Goal: Task Accomplishment & Management: Complete application form

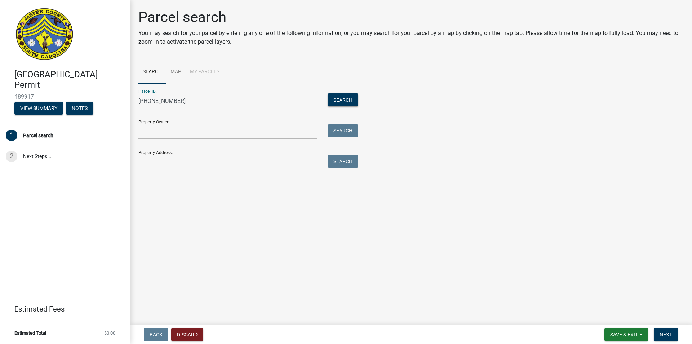
type input "063-41-04-010"
click at [159, 129] on input "Property Owner:" at bounding box center [227, 131] width 179 height 15
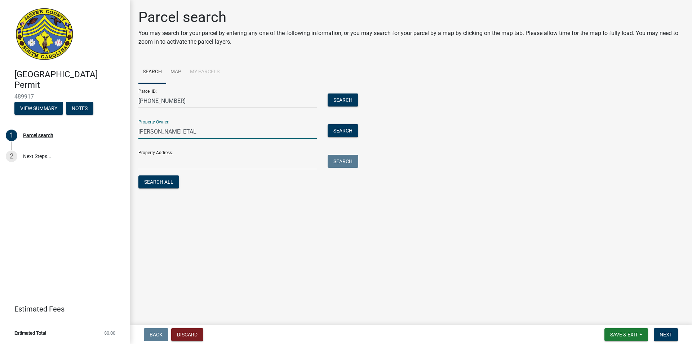
type input "Joe Patterson ETAL"
click at [162, 158] on input "Property Address:" at bounding box center [227, 162] width 179 height 15
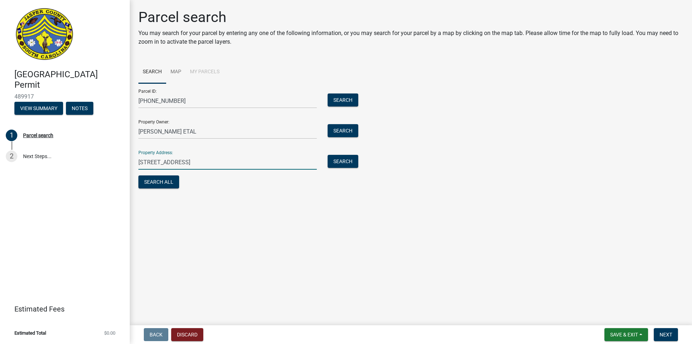
click at [156, 163] on input "3872 bee's creek Rd" at bounding box center [227, 162] width 179 height 15
click at [171, 162] on input "3872 Bee's creek Rd" at bounding box center [227, 162] width 179 height 15
type input "3872 Bee's Creek Rd"
click at [157, 182] on button "Search All" at bounding box center [158, 181] width 41 height 13
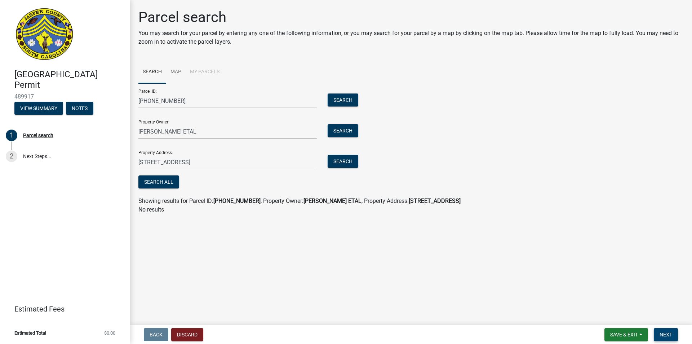
click at [666, 333] on span "Next" at bounding box center [666, 334] width 13 height 6
click at [339, 98] on button "Search" at bounding box center [343, 99] width 31 height 13
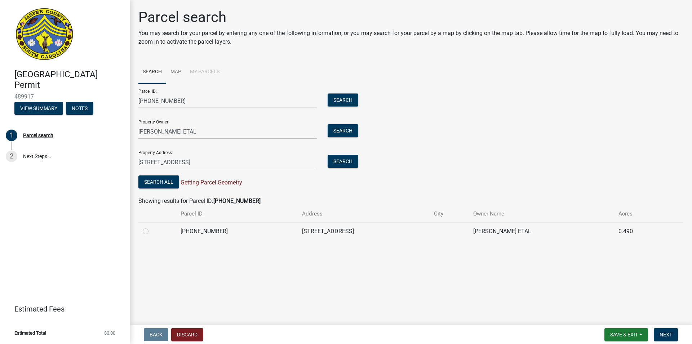
click at [151, 227] on label at bounding box center [151, 227] width 0 height 0
click at [151, 230] on input "radio" at bounding box center [153, 229] width 5 height 5
radio input "true"
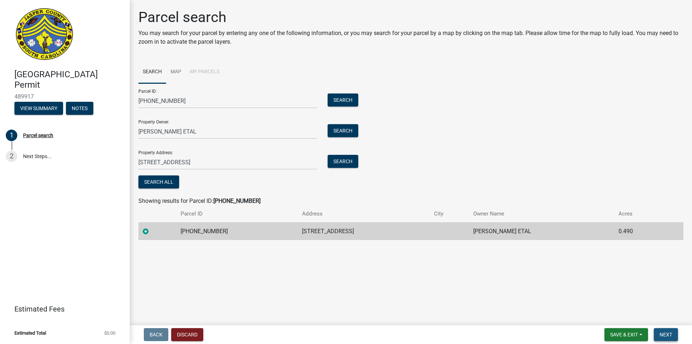
click at [673, 332] on button "Next" at bounding box center [666, 334] width 24 height 13
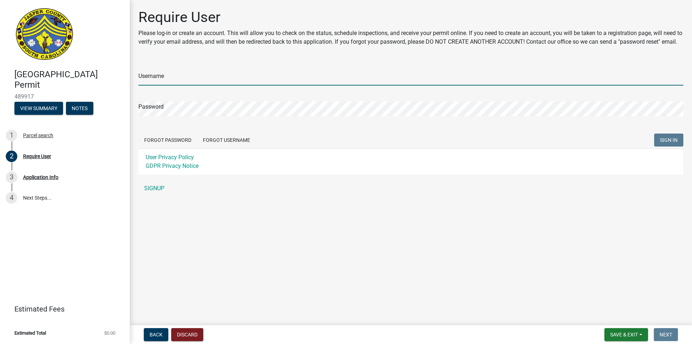
type input "[PERSON_NAME]"
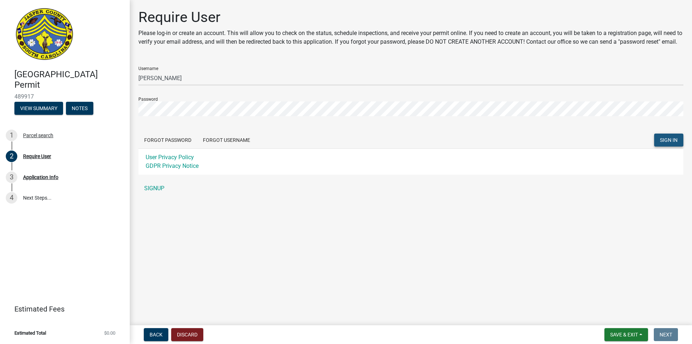
click at [671, 143] on span "SIGN IN" at bounding box center [669, 140] width 18 height 6
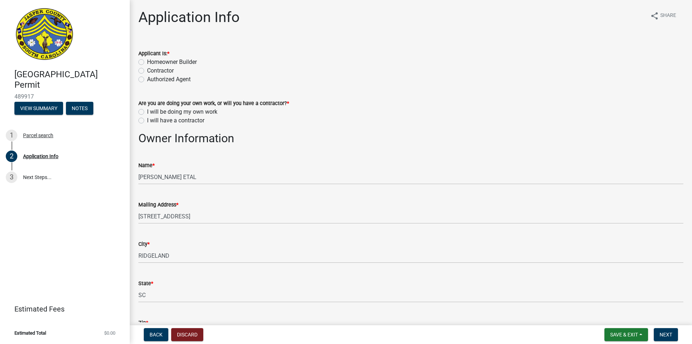
click at [147, 71] on label "Contractor" at bounding box center [160, 70] width 27 height 9
click at [147, 71] on input "Contractor" at bounding box center [149, 68] width 5 height 5
radio input "true"
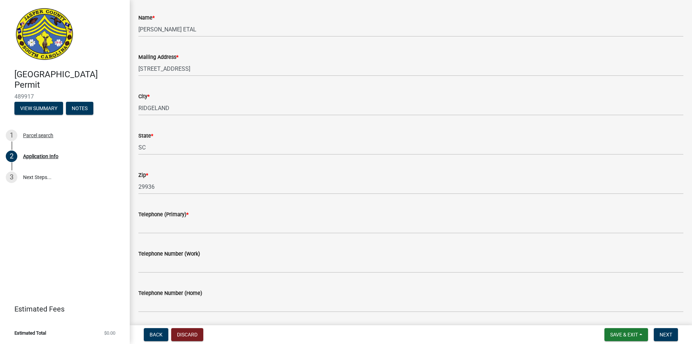
scroll to position [108, 0]
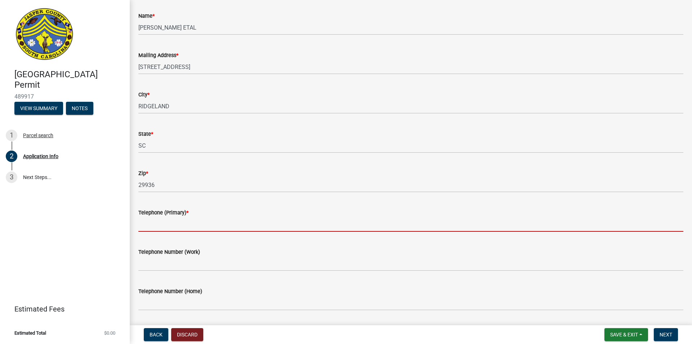
click at [193, 226] on input "Telephone (Primary) *" at bounding box center [410, 224] width 545 height 15
type input "8432271516"
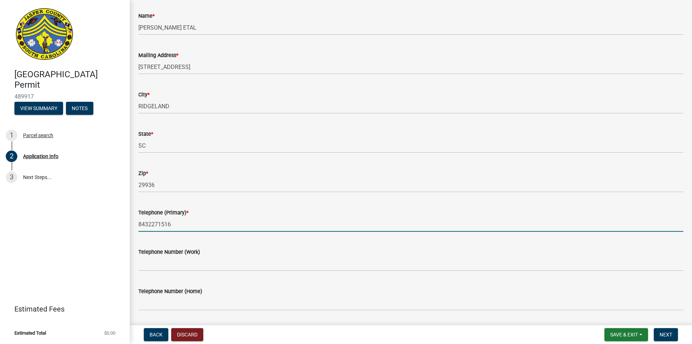
type input "[EMAIL_ADDRESS][DOMAIN_NAME]"
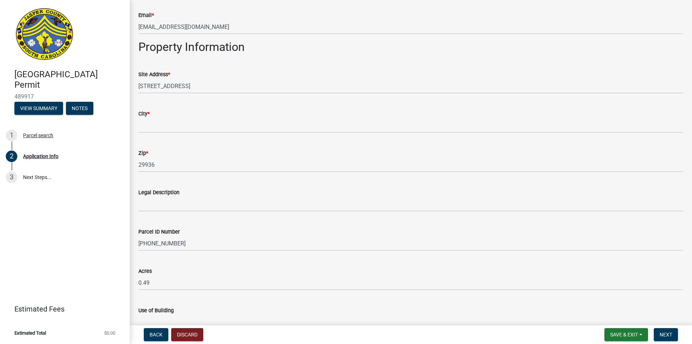
scroll to position [469, 0]
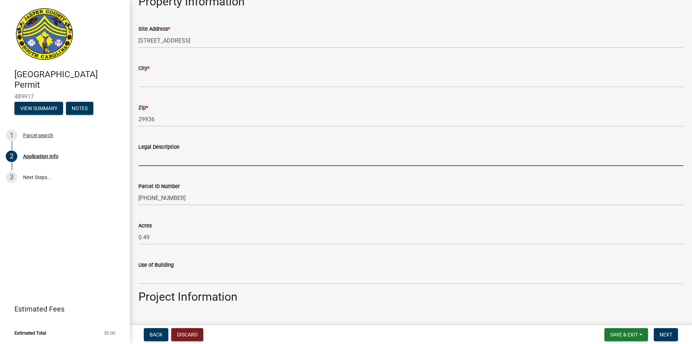
click at [180, 159] on input "Legal Description" at bounding box center [410, 158] width 545 height 15
type input "home"
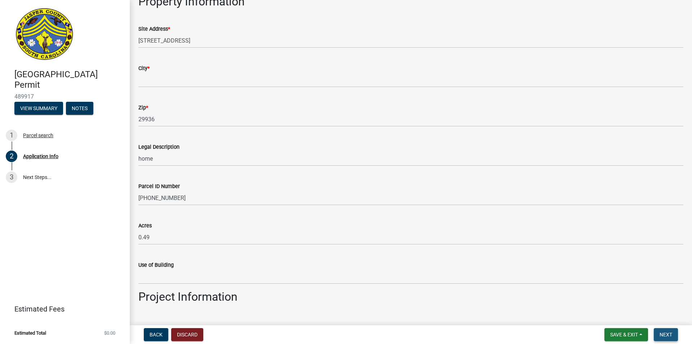
click at [669, 335] on span "Next" at bounding box center [666, 334] width 13 height 6
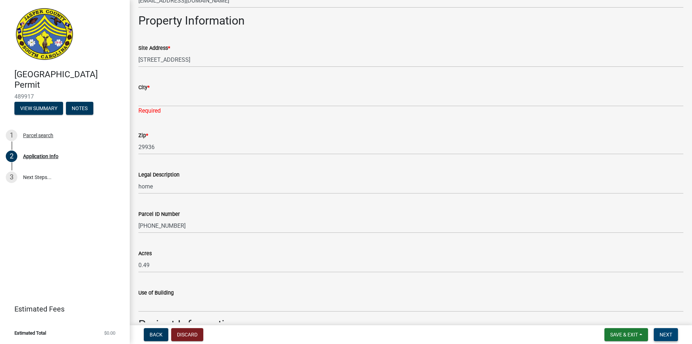
scroll to position [433, 0]
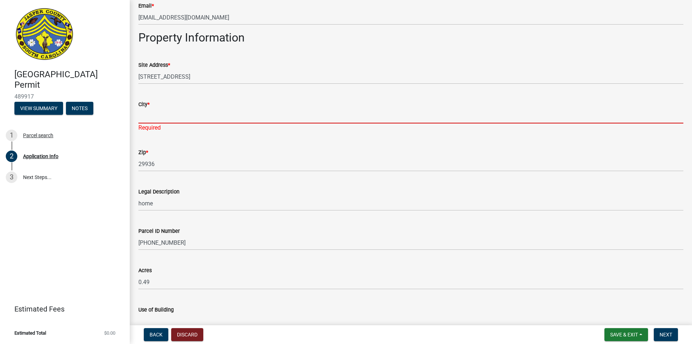
click at [174, 109] on input "City *" at bounding box center [410, 116] width 545 height 15
type input "Ridgeland"
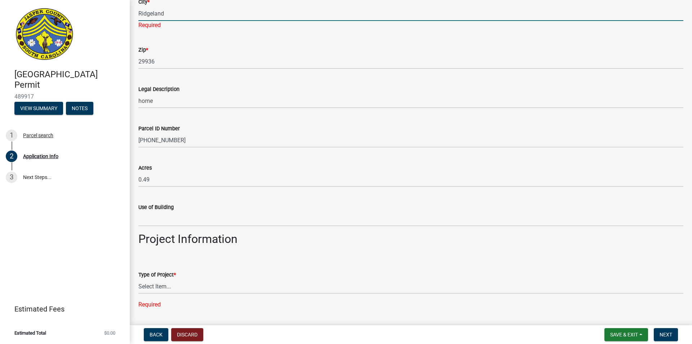
scroll to position [541, 0]
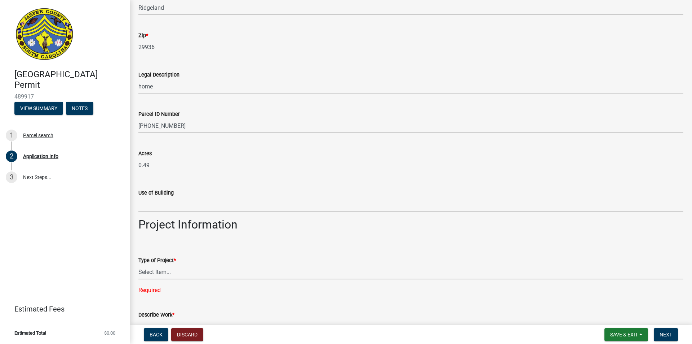
click at [172, 279] on select "Select Item... Construction Trailer/Shipping Container Residential Demolition C…" at bounding box center [410, 271] width 545 height 15
click at [138, 264] on select "Select Item... Construction Trailer/Shipping Container Residential Demolition C…" at bounding box center [410, 271] width 545 height 15
select select "6570ce79-212e-4c42-b64f-f74b85e12671"
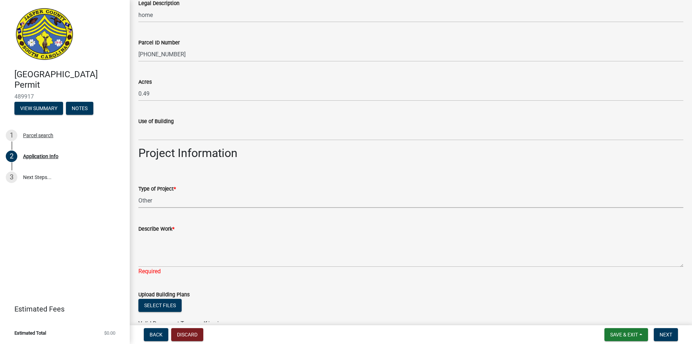
scroll to position [613, 0]
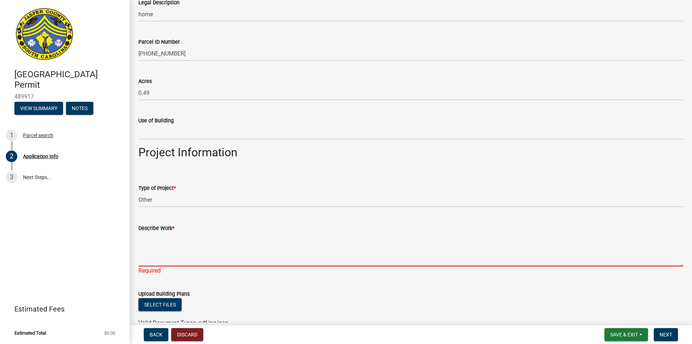
click at [146, 247] on textarea "Describe Work *" at bounding box center [410, 249] width 545 height 34
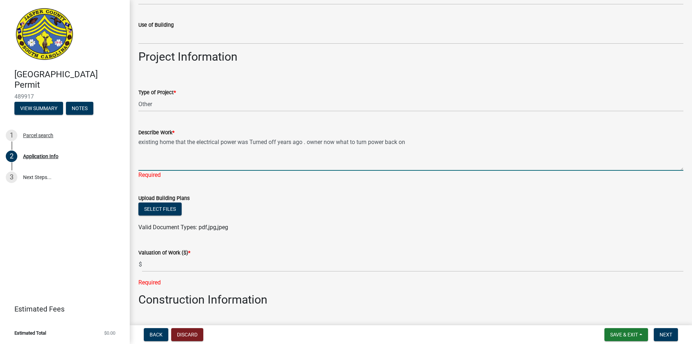
scroll to position [721, 0]
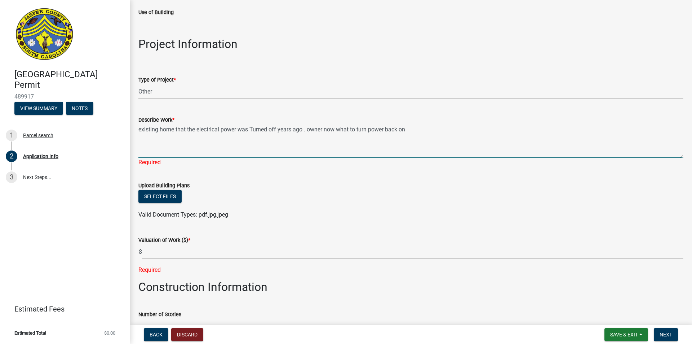
type textarea "existing home that the electrical power was Turned off years ago . owner now wh…"
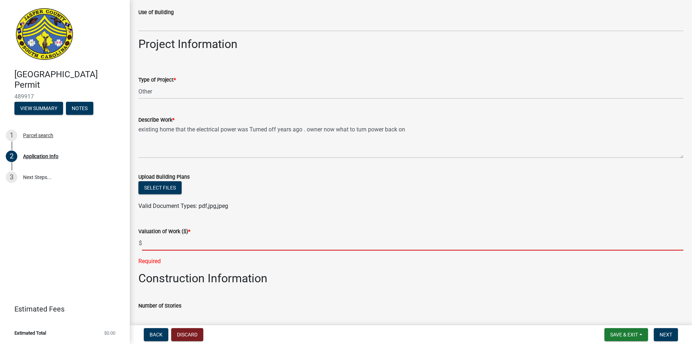
click at [159, 250] on input "text" at bounding box center [413, 242] width 542 height 15
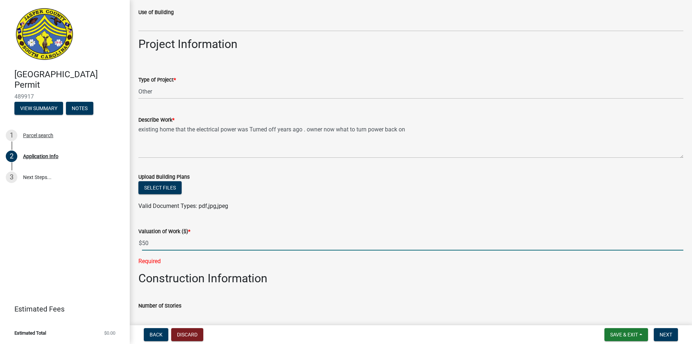
type input "5"
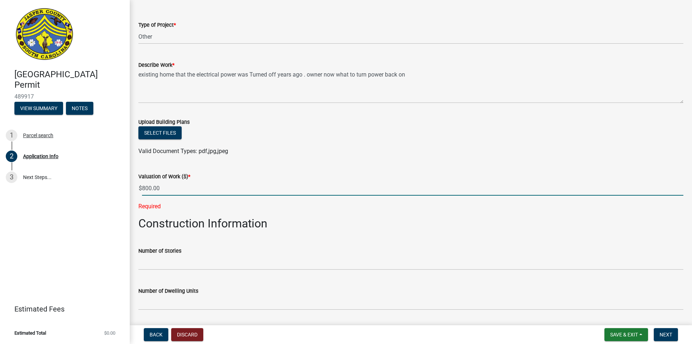
scroll to position [793, 0]
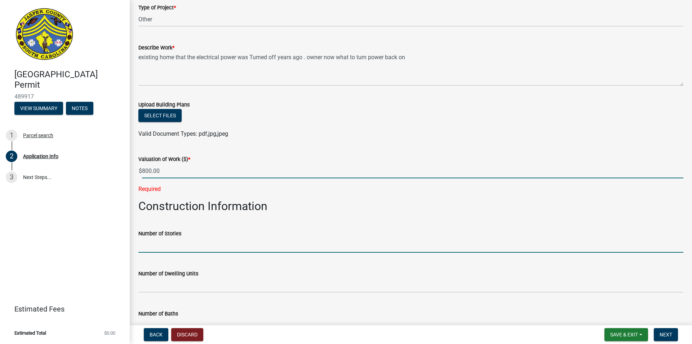
type input "800"
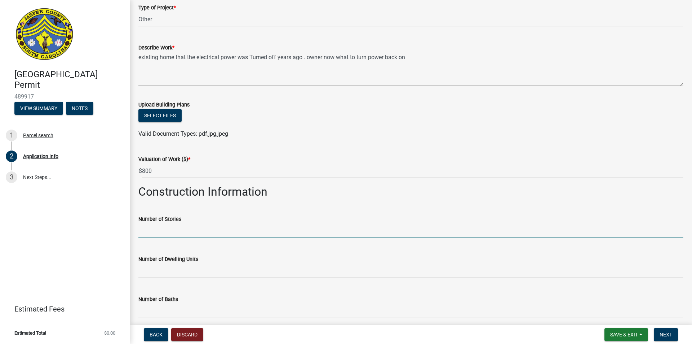
type input "1"
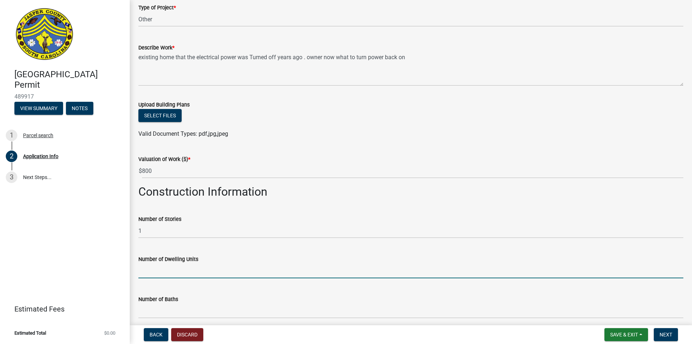
click at [159, 267] on input "text" at bounding box center [410, 270] width 545 height 15
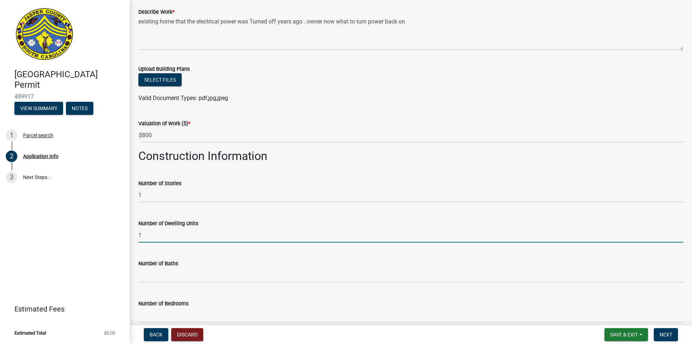
scroll to position [866, 0]
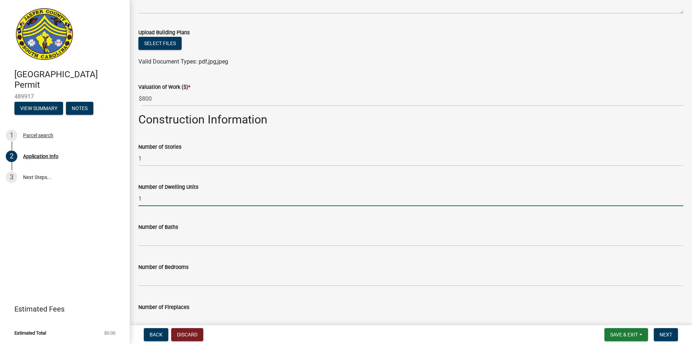
type input "1"
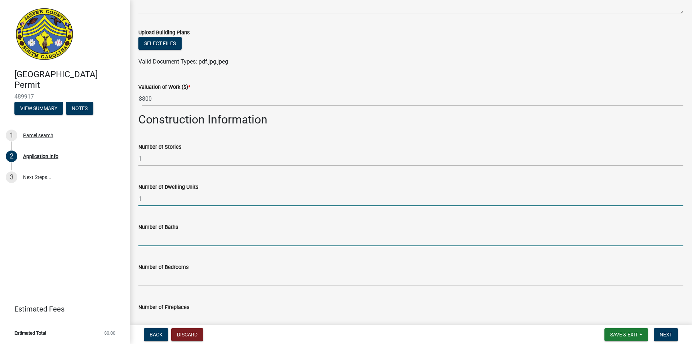
click at [158, 241] on input "text" at bounding box center [410, 238] width 545 height 15
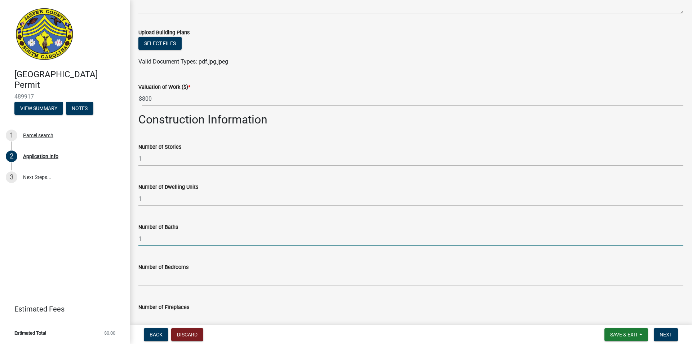
type input "1"
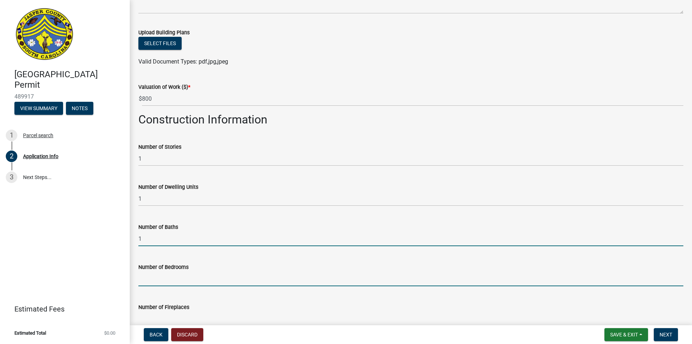
click at [165, 277] on input "text" at bounding box center [410, 278] width 545 height 15
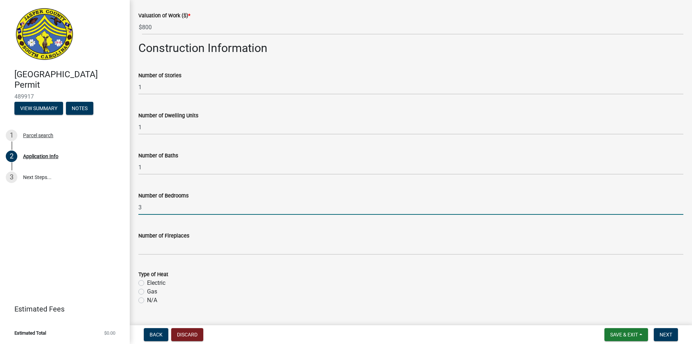
scroll to position [938, 0]
type input "3"
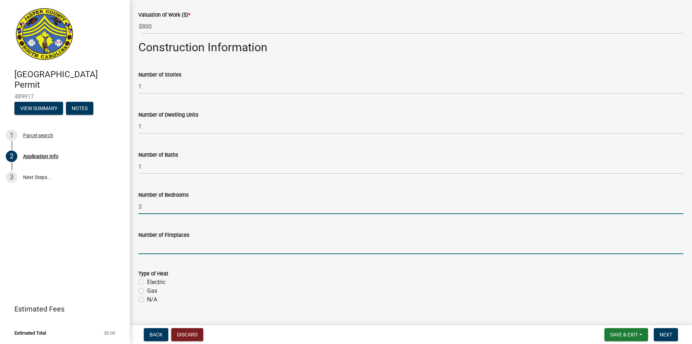
click at [160, 248] on input "text" at bounding box center [410, 246] width 545 height 15
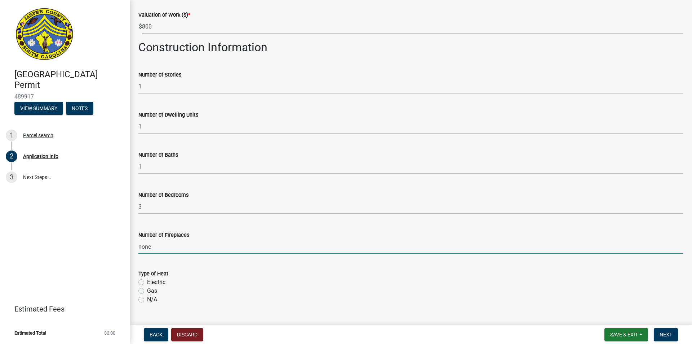
type input "0"
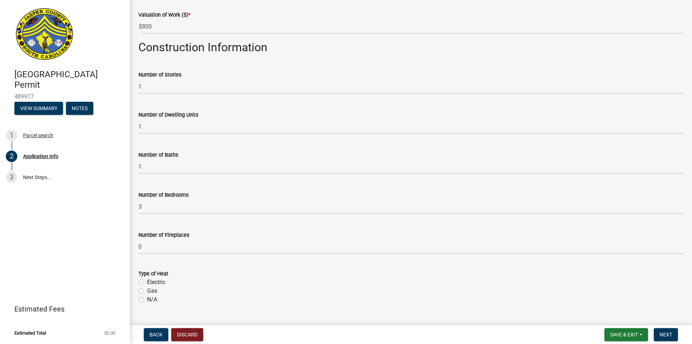
click at [147, 282] on label "Electric" at bounding box center [156, 282] width 18 height 9
click at [147, 282] on input "Electric" at bounding box center [149, 280] width 5 height 5
radio input "true"
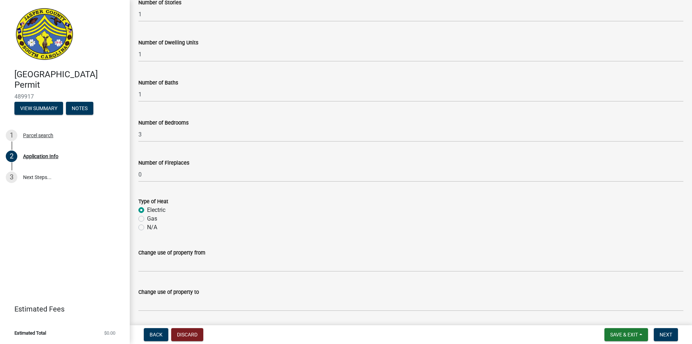
scroll to position [1033, 0]
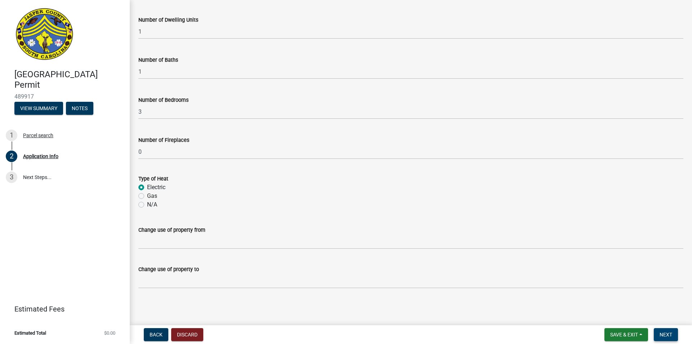
click at [672, 334] on span "Next" at bounding box center [666, 334] width 13 height 6
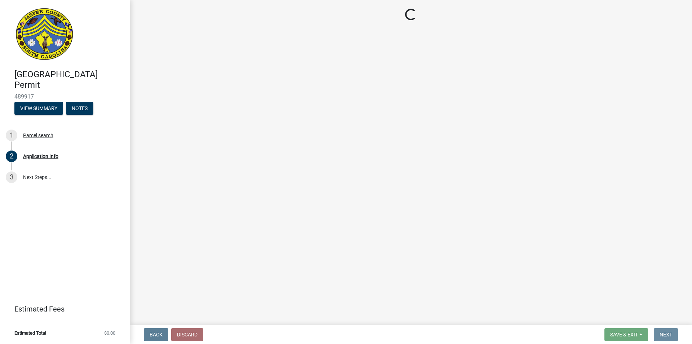
scroll to position [0, 0]
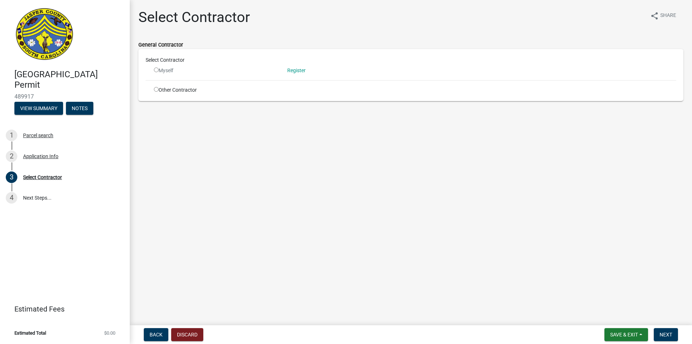
click at [156, 88] on input "radio" at bounding box center [156, 89] width 5 height 5
radio input "true"
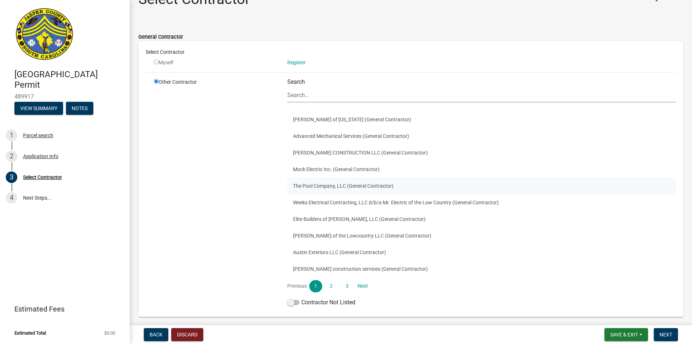
scroll to position [47, 0]
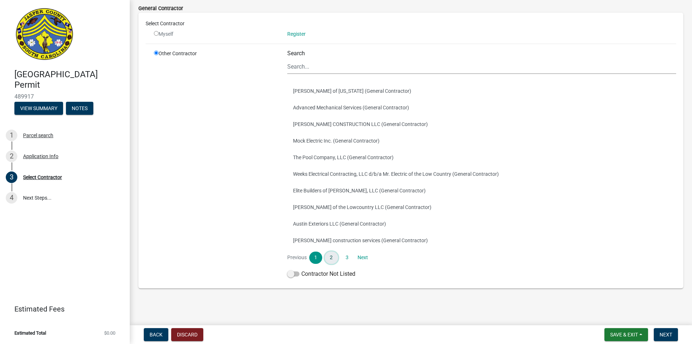
click at [329, 257] on link "2" at bounding box center [331, 257] width 13 height 12
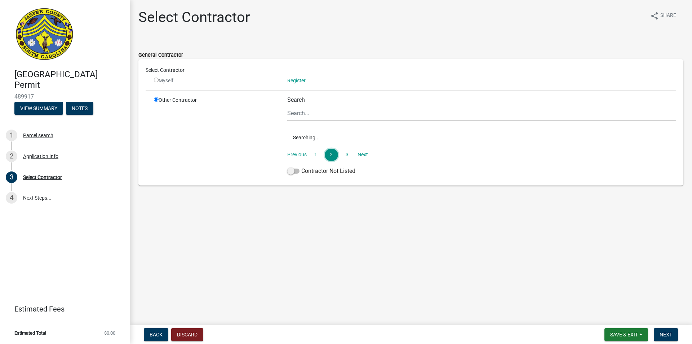
scroll to position [0, 0]
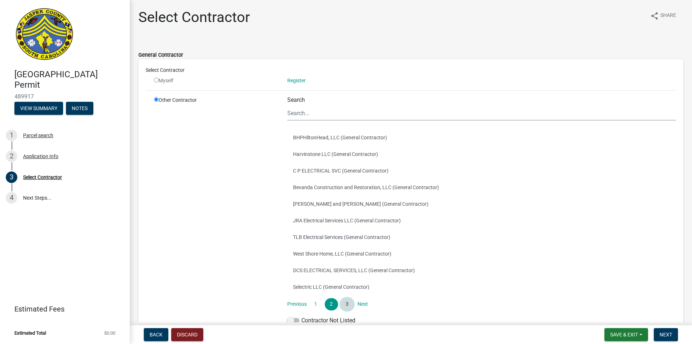
click at [344, 306] on link "3" at bounding box center [347, 304] width 13 height 12
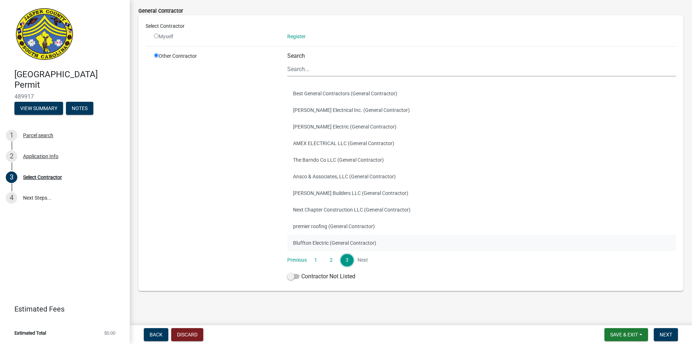
scroll to position [47, 0]
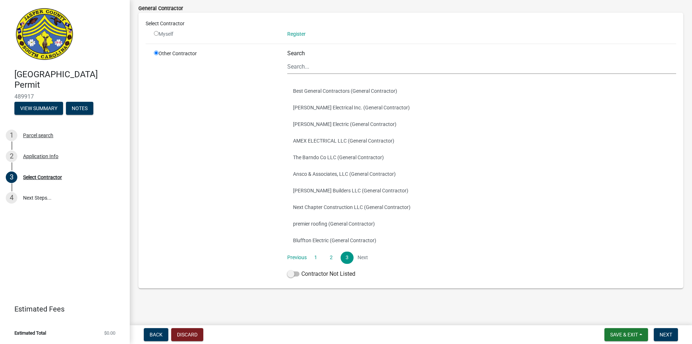
click at [364, 257] on li "Next" at bounding box center [362, 257] width 13 height 12
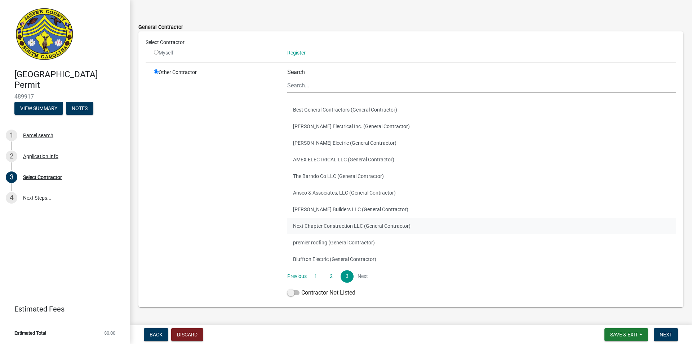
scroll to position [0, 0]
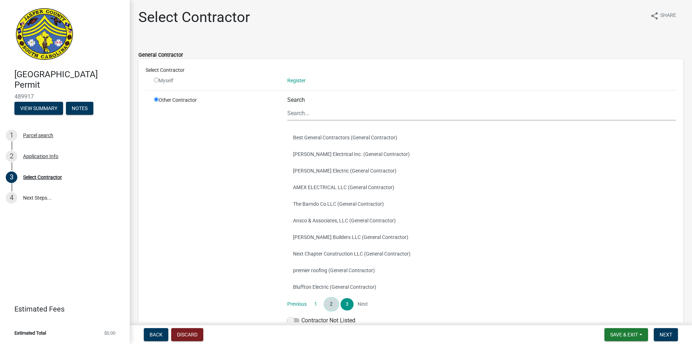
click at [330, 305] on link "2" at bounding box center [331, 304] width 13 height 12
click at [316, 306] on link "1" at bounding box center [315, 304] width 13 height 12
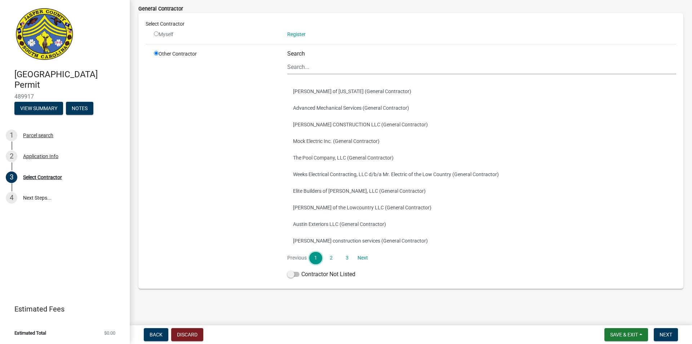
scroll to position [47, 0]
click at [294, 275] on span at bounding box center [293, 273] width 12 height 5
click at [301, 269] on input "Contractor Not Listed" at bounding box center [301, 269] width 0 height 0
click at [665, 336] on span "Next" at bounding box center [666, 334] width 13 height 6
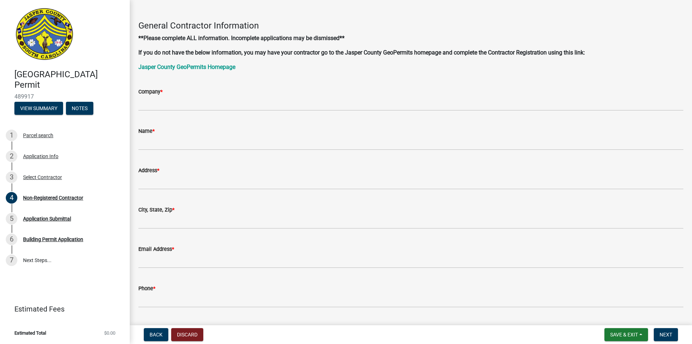
scroll to position [0, 0]
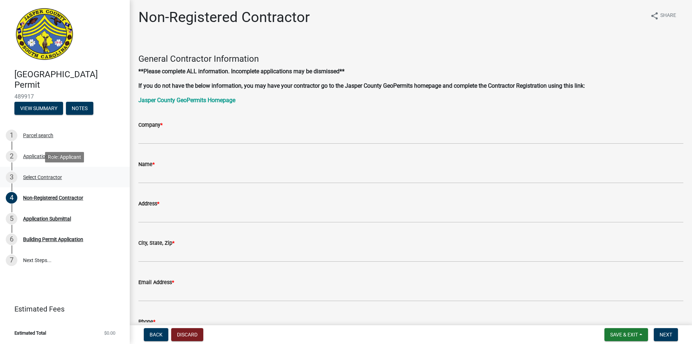
click at [50, 178] on div "Select Contractor" at bounding box center [42, 177] width 39 height 5
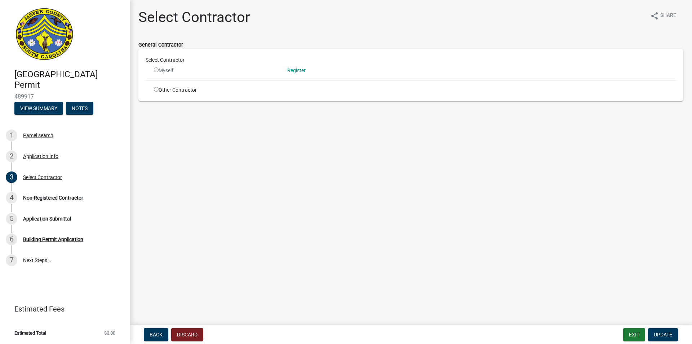
click at [155, 70] on input "radio" at bounding box center [156, 69] width 5 height 5
click at [158, 69] on input "radio" at bounding box center [156, 69] width 5 height 5
click at [157, 70] on input "radio" at bounding box center [156, 69] width 5 height 5
radio input "false"
drag, startPoint x: 155, startPoint y: 88, endPoint x: 152, endPoint y: 93, distance: 6.2
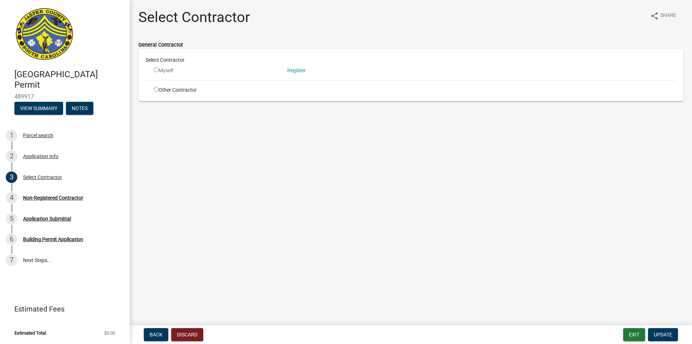
click at [156, 89] on input "radio" at bounding box center [156, 89] width 5 height 5
radio input "true"
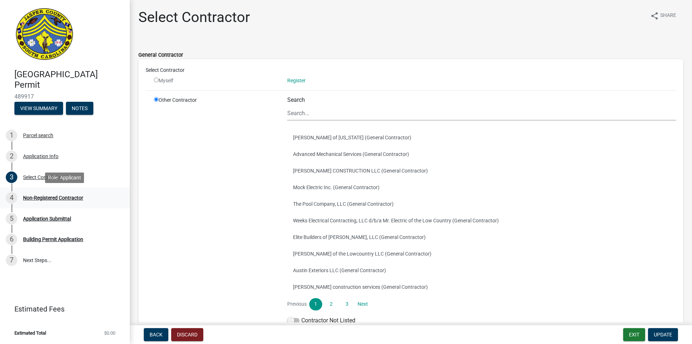
click at [87, 196] on div "4 Non-Registered Contractor" at bounding box center [62, 198] width 113 height 12
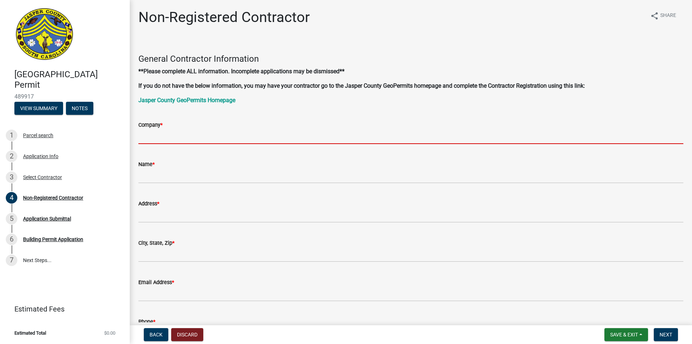
drag, startPoint x: 177, startPoint y: 136, endPoint x: 166, endPoint y: 140, distance: 11.6
click at [177, 136] on input "Company *" at bounding box center [410, 136] width 545 height 15
type input "Genesis 1:3 LLC"
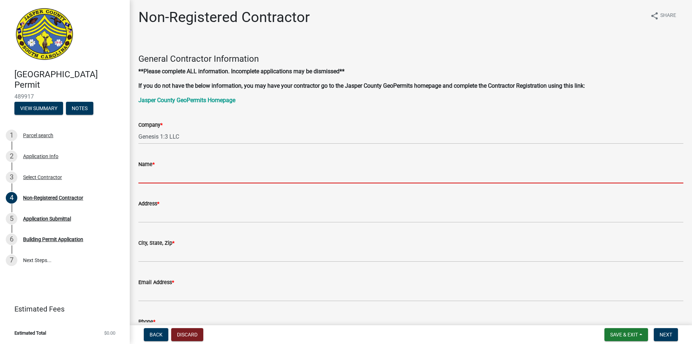
click at [160, 177] on input "Name *" at bounding box center [410, 175] width 545 height 15
type input "[PERSON_NAME]"
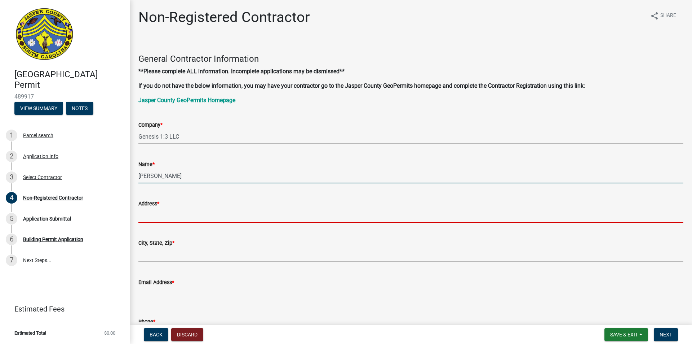
type input "[STREET_ADDRESS]"
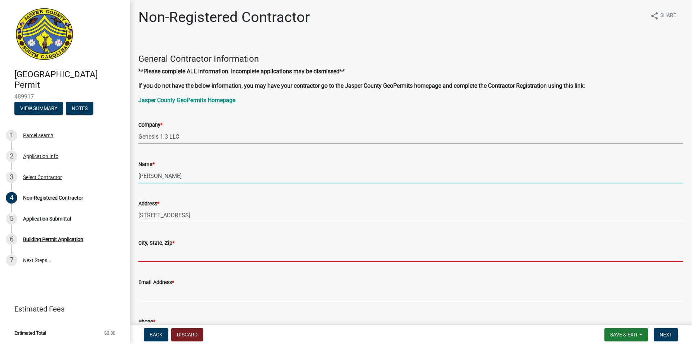
type input "Ridgeland"
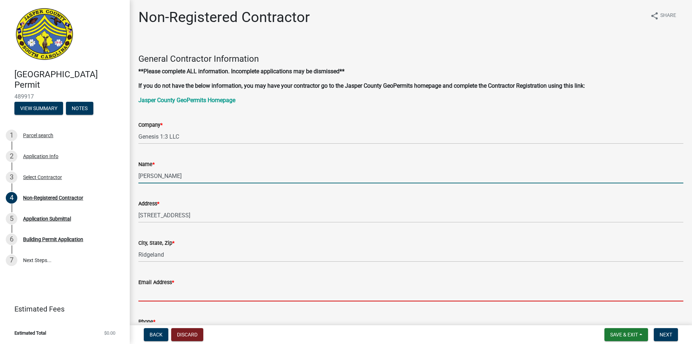
type input "[EMAIL_ADDRESS][DOMAIN_NAME]"
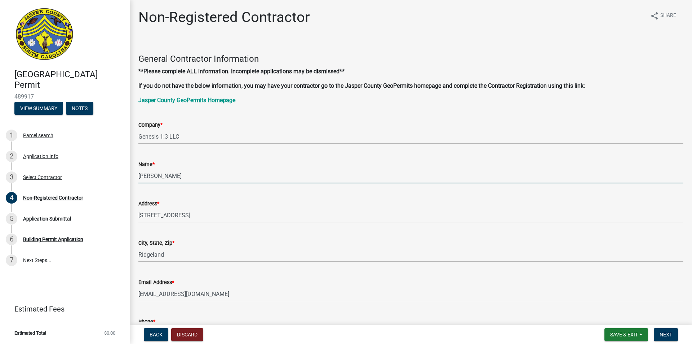
type input "8432271516"
type input "SC"
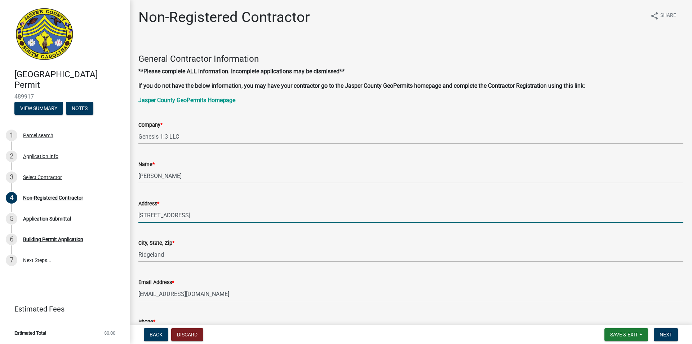
click at [210, 216] on input "[STREET_ADDRESS]" at bounding box center [410, 215] width 545 height 15
type input "8"
click at [195, 212] on input "752 morgen dollar" at bounding box center [410, 215] width 545 height 15
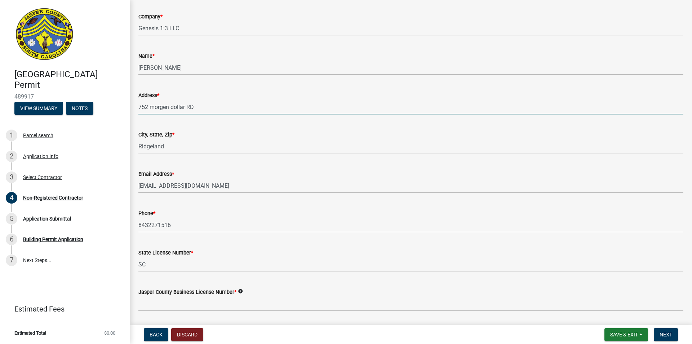
scroll to position [144, 0]
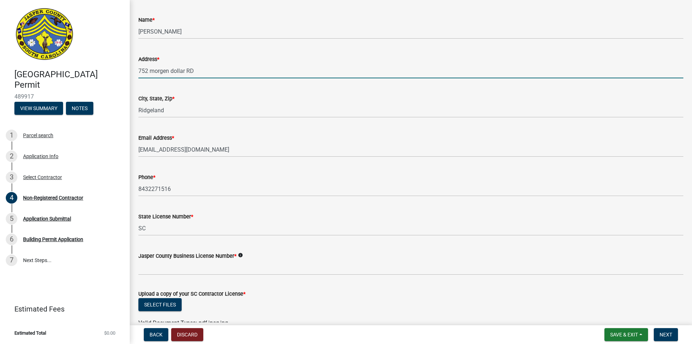
type input "752 morgen dollar RD"
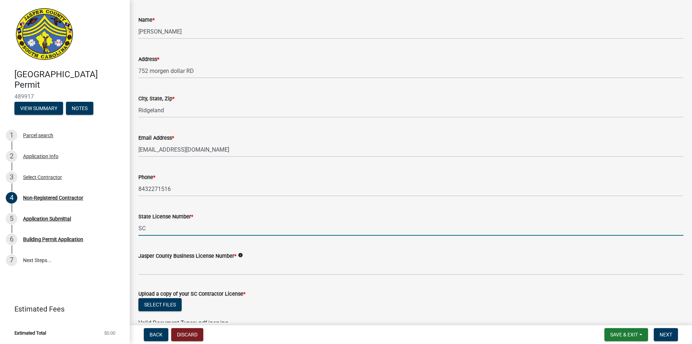
click at [174, 229] on input "SC" at bounding box center [410, 228] width 545 height 15
type input "SC114346"
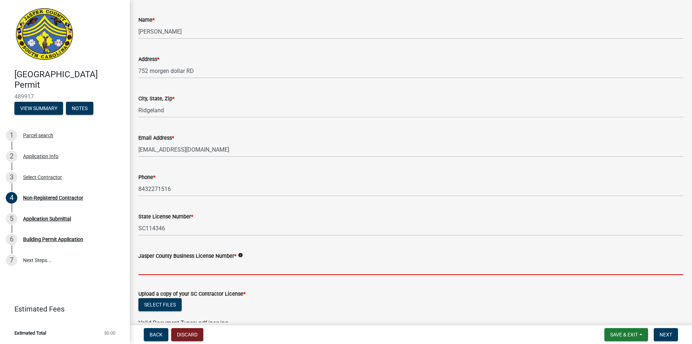
click at [186, 270] on input "Jasper County Business License Number *" at bounding box center [410, 267] width 545 height 15
type input "Li 6008"
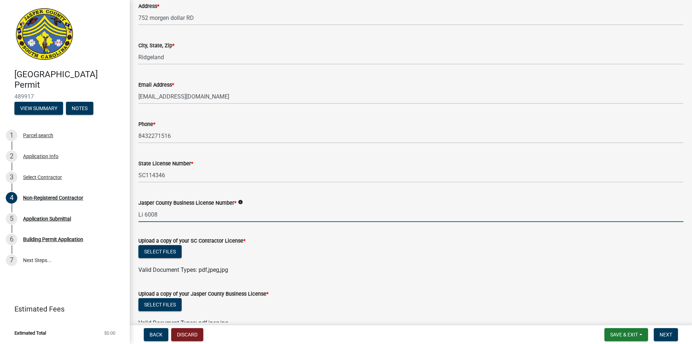
scroll to position [216, 0]
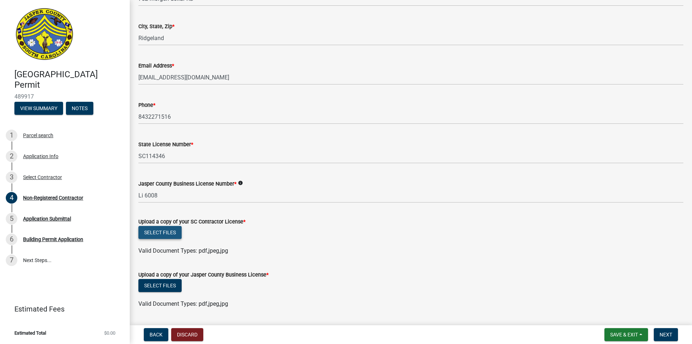
click at [167, 233] on button "Select files" at bounding box center [159, 232] width 43 height 13
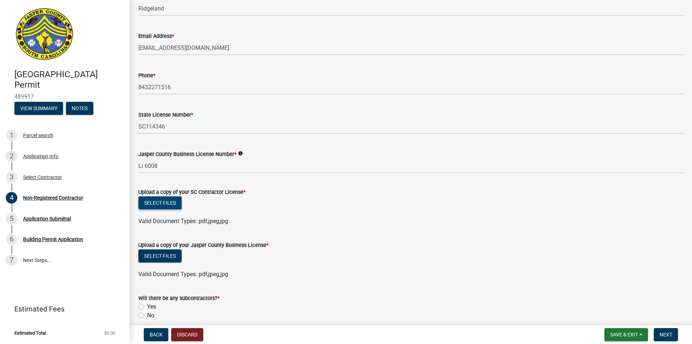
scroll to position [289, 0]
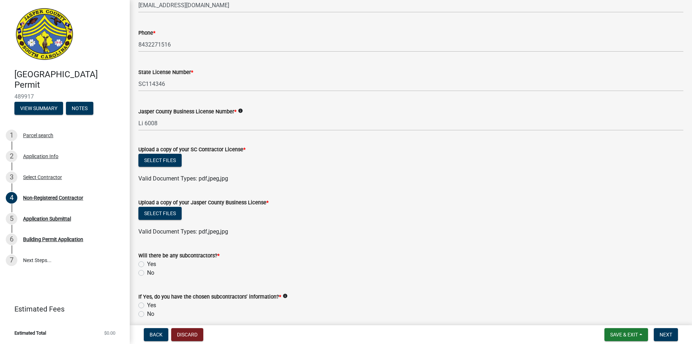
click at [147, 273] on label "No" at bounding box center [150, 272] width 7 height 9
click at [147, 273] on input "No" at bounding box center [149, 270] width 5 height 5
radio input "true"
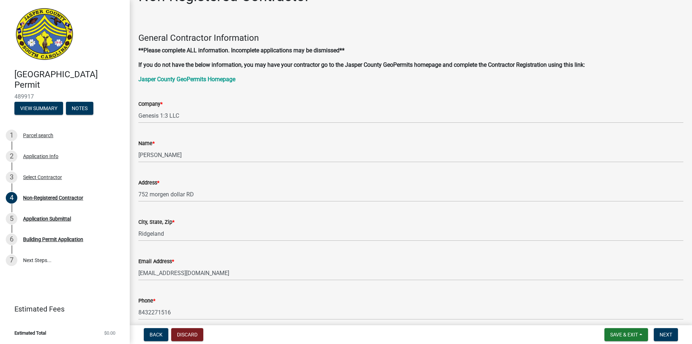
scroll to position [0, 0]
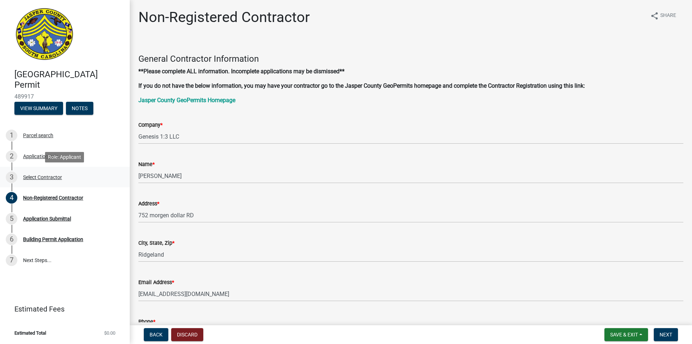
click at [38, 175] on div "Select Contractor" at bounding box center [42, 177] width 39 height 5
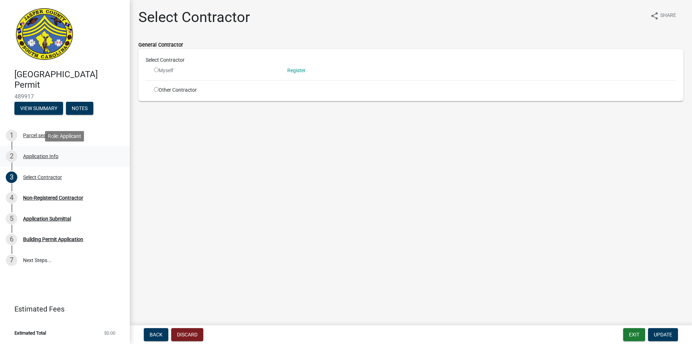
click at [38, 159] on div "2 Application Info" at bounding box center [62, 156] width 113 height 12
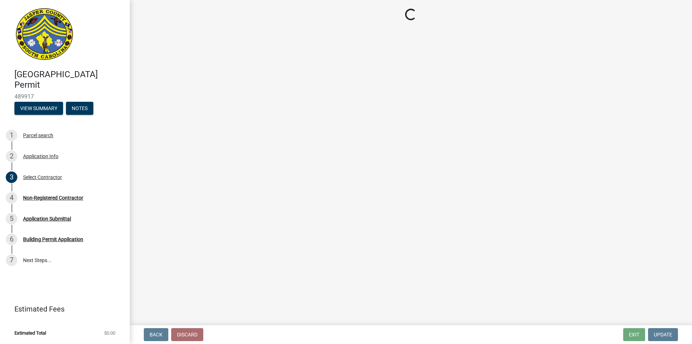
select select "6570ce79-212e-4c42-b64f-f74b85e12671"
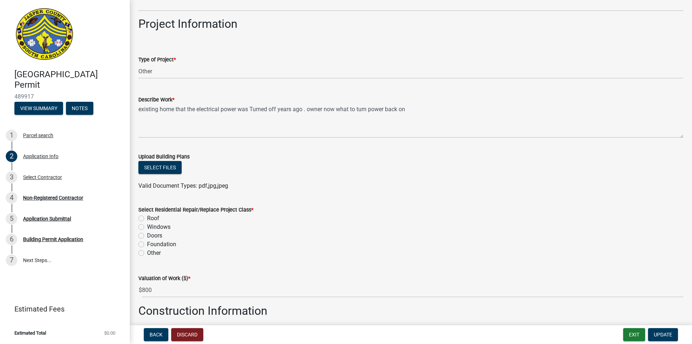
scroll to position [793, 0]
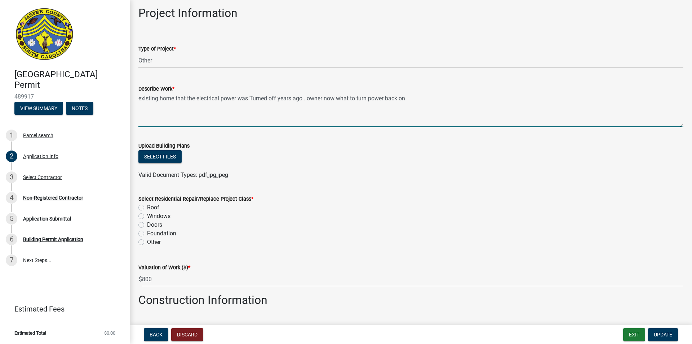
click at [351, 98] on textarea "existing home that the electrical power was Turned off years ago . owner now wh…" at bounding box center [410, 110] width 545 height 34
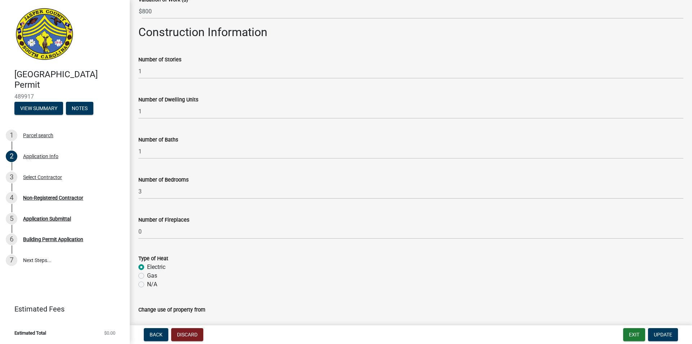
scroll to position [1141, 0]
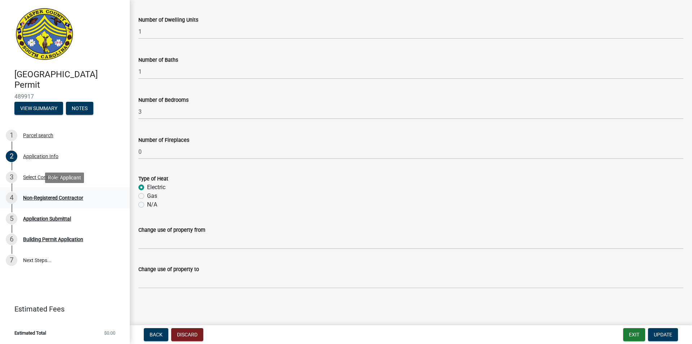
type textarea "existing home that the electrical power was Turned off years ago . owner now wa…"
click at [42, 198] on div "Non-Registered Contractor" at bounding box center [53, 197] width 60 height 5
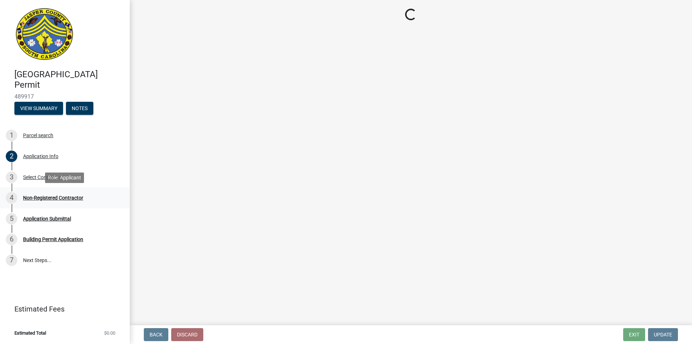
scroll to position [0, 0]
click at [56, 180] on div "3 Select Contractor" at bounding box center [62, 177] width 113 height 12
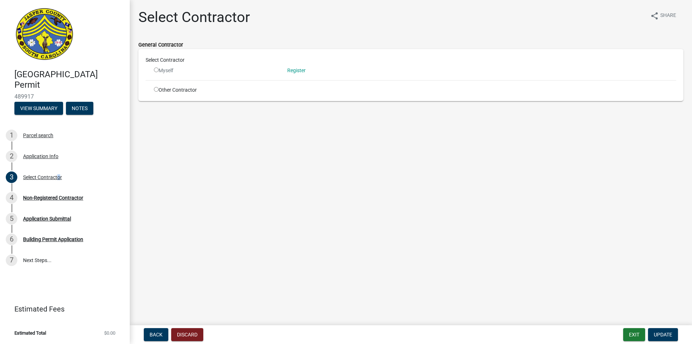
click at [156, 69] on input "radio" at bounding box center [156, 69] width 5 height 5
click at [157, 71] on input "radio" at bounding box center [156, 69] width 5 height 5
radio input "false"
click at [299, 70] on link "Register" at bounding box center [296, 70] width 18 height 6
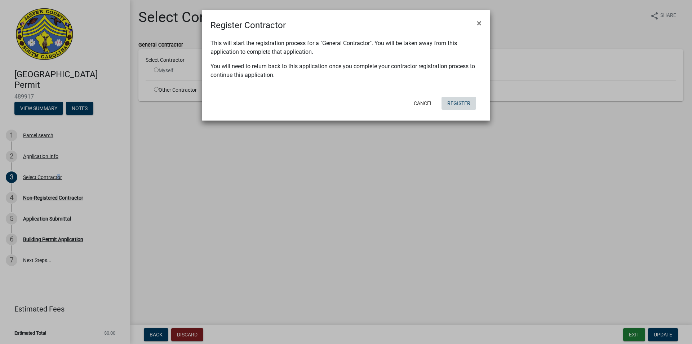
click at [453, 105] on button "Register" at bounding box center [459, 103] width 35 height 13
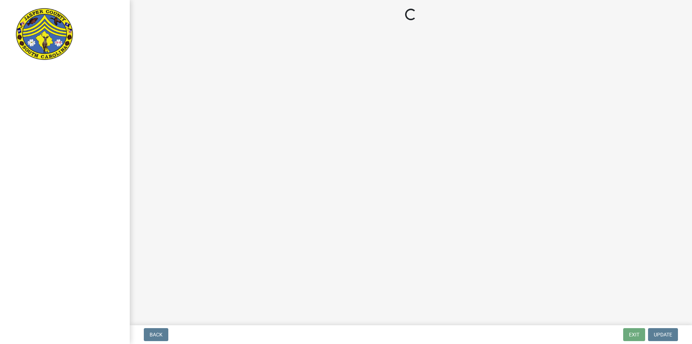
select select "SC"
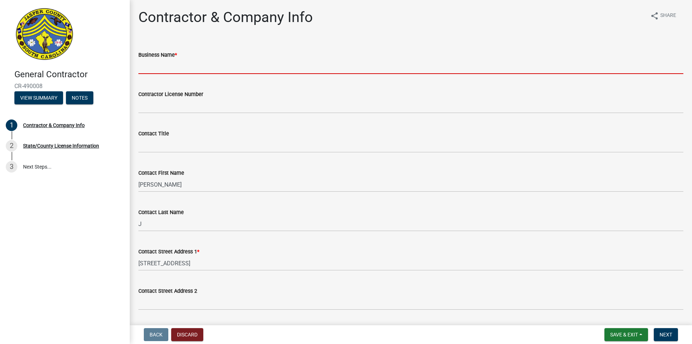
click at [171, 66] on input "Business Name *" at bounding box center [410, 66] width 545 height 15
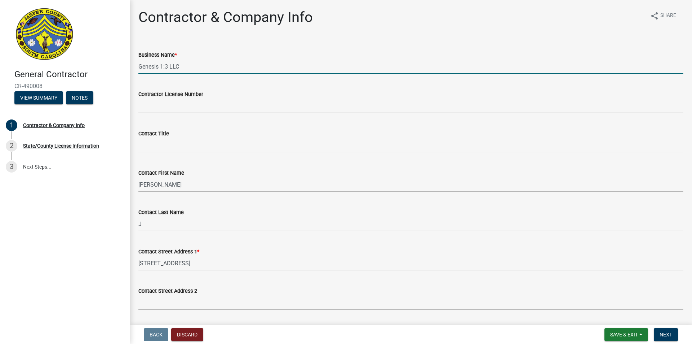
type input "Genesis 1:3 LLC"
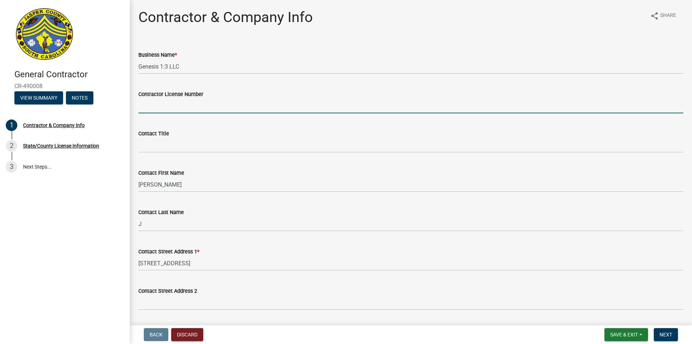
click at [178, 108] on input "Contractor License Number" at bounding box center [410, 105] width 545 height 15
type input "M114346"
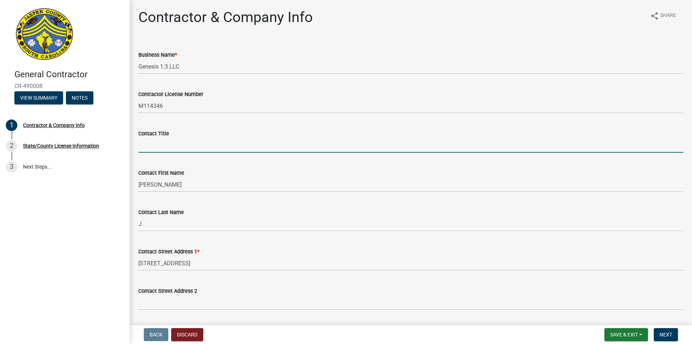
click at [197, 143] on input "Contact Title" at bounding box center [410, 145] width 545 height 15
type input "President"
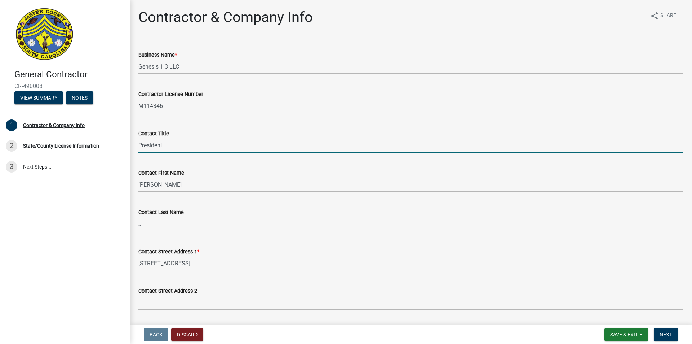
click at [148, 224] on input "J" at bounding box center [410, 223] width 545 height 15
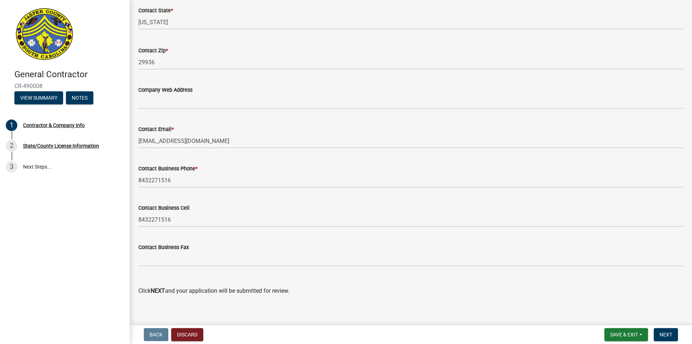
scroll to position [374, 0]
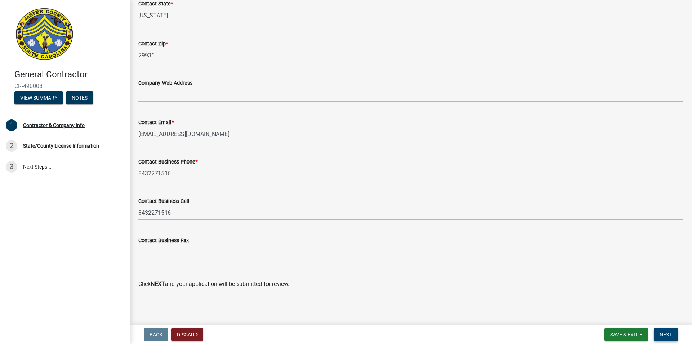
type input "[PERSON_NAME]"
click at [668, 336] on span "Next" at bounding box center [666, 334] width 13 height 6
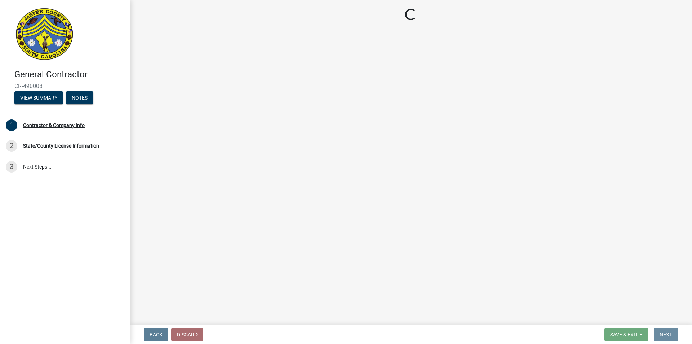
scroll to position [0, 0]
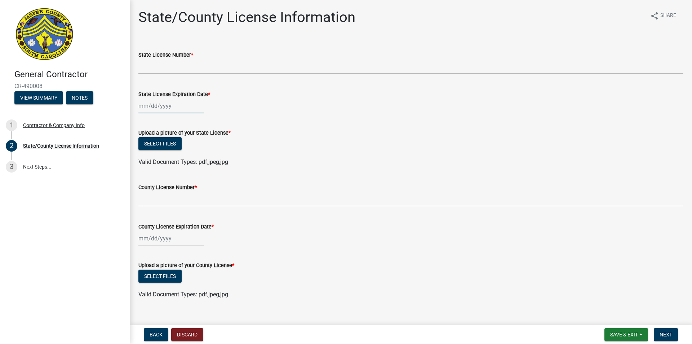
click at [147, 105] on div at bounding box center [171, 105] width 66 height 15
select select "10"
select select "2025"
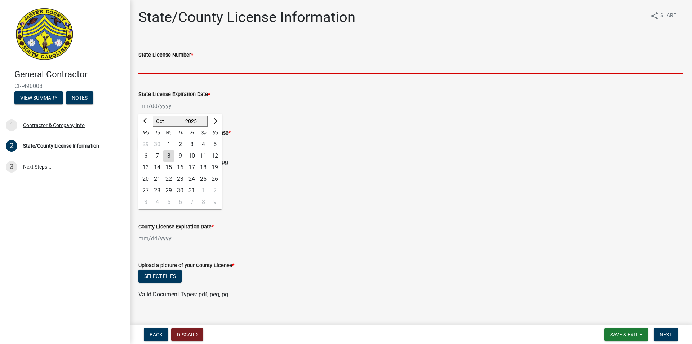
click at [152, 69] on input "State License Number *" at bounding box center [410, 66] width 545 height 15
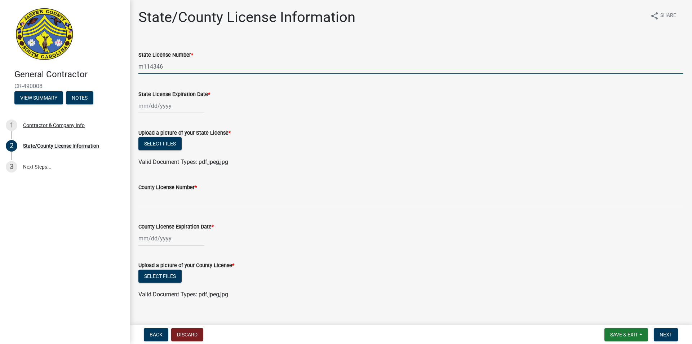
type input "m114346"
click at [149, 105] on div at bounding box center [171, 105] width 66 height 15
select select "10"
select select "2025"
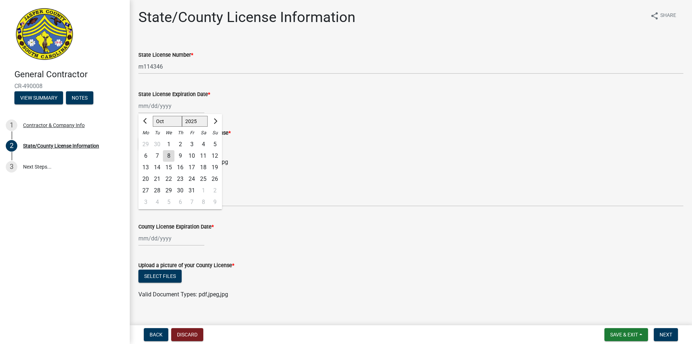
click at [190, 190] on div "31" at bounding box center [192, 191] width 12 height 12
type input "[DATE]"
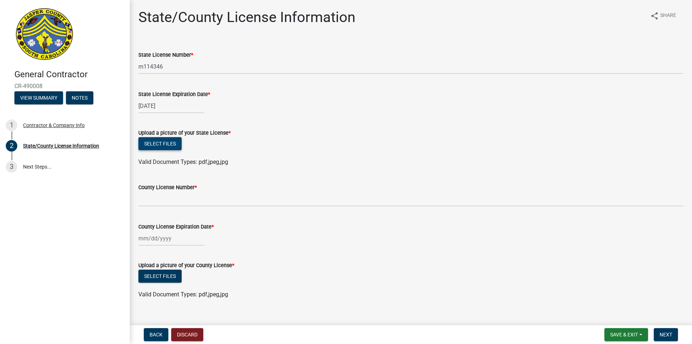
click at [168, 143] on button "Select files" at bounding box center [159, 143] width 43 height 13
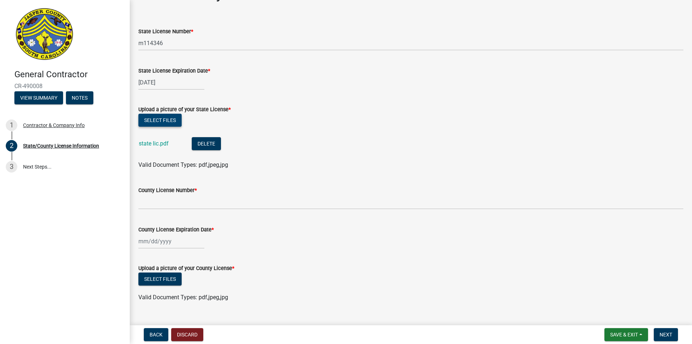
scroll to position [36, 0]
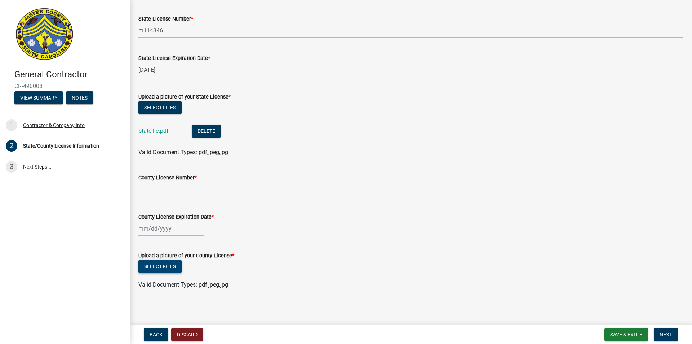
click at [159, 266] on button "Select files" at bounding box center [159, 266] width 43 height 13
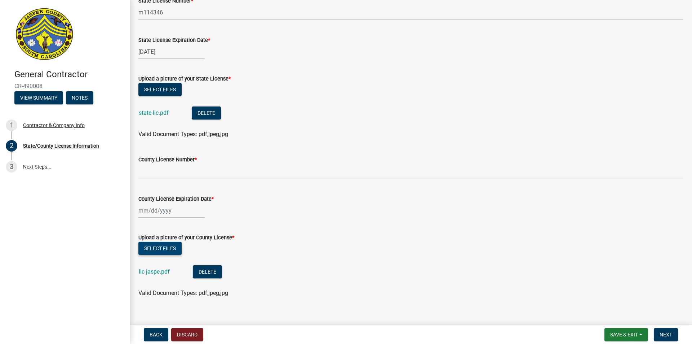
scroll to position [64, 0]
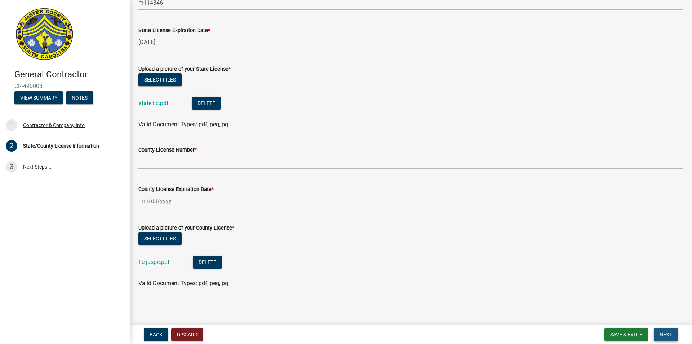
click at [671, 333] on span "Next" at bounding box center [666, 334] width 13 height 6
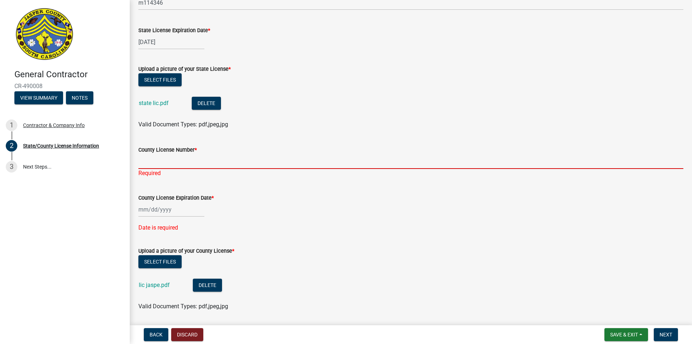
click at [159, 161] on input "County License Number *" at bounding box center [410, 161] width 545 height 15
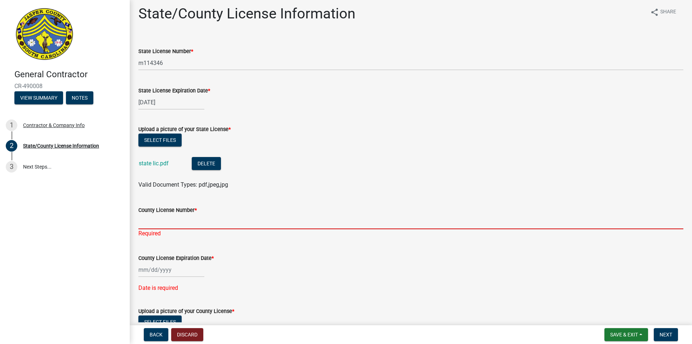
scroll to position [0, 0]
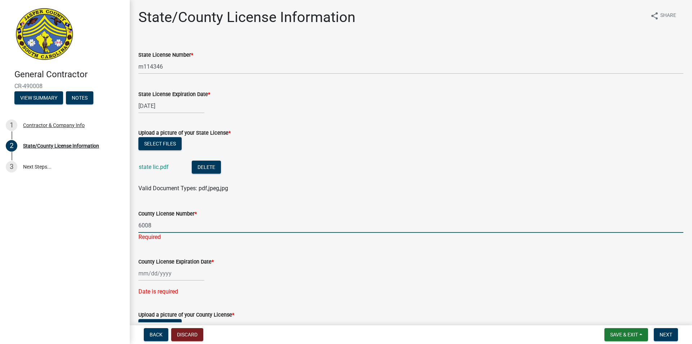
type input "6008"
click at [185, 275] on div "County License Expiration Date * Date is required" at bounding box center [410, 271] width 545 height 49
select select "10"
select select "2025"
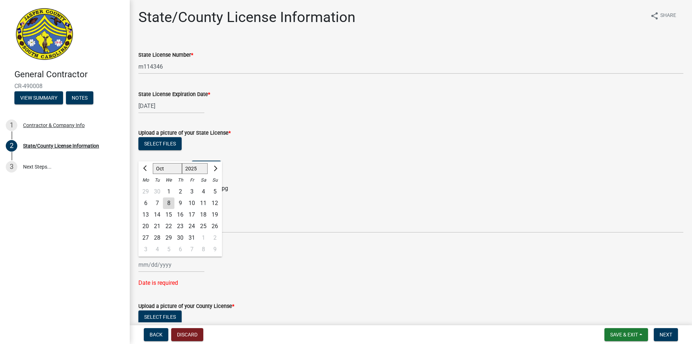
click at [181, 203] on div "9" at bounding box center [181, 203] width 12 height 12
type input "[DATE]"
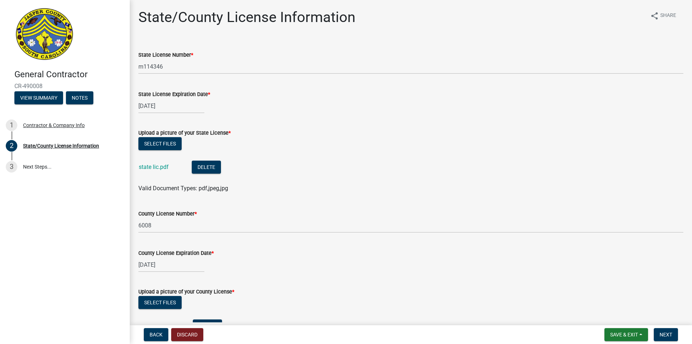
click at [144, 264] on div "[DATE]" at bounding box center [171, 264] width 66 height 15
select select "10"
select select "2025"
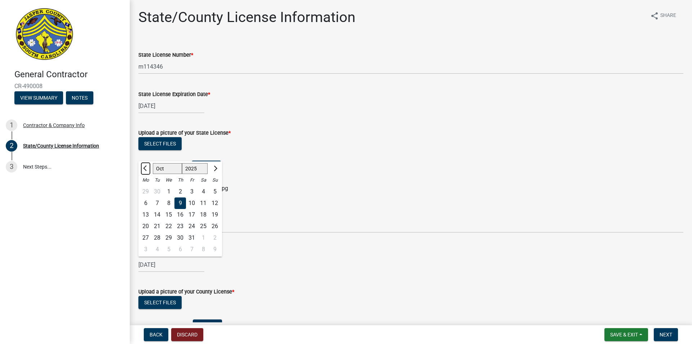
click at [145, 167] on span "Previous month" at bounding box center [145, 168] width 5 height 5
click at [146, 167] on span "Previous month" at bounding box center [145, 168] width 5 height 5
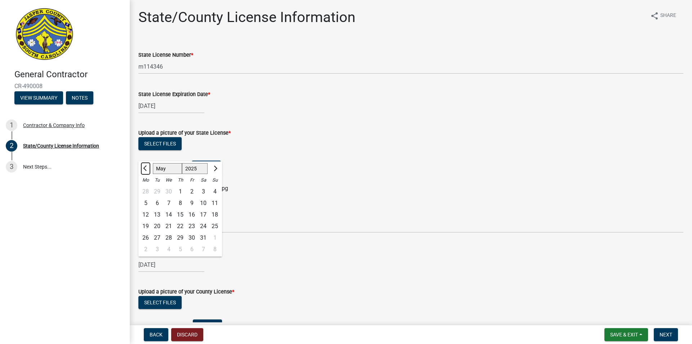
click at [146, 167] on span "Previous month" at bounding box center [145, 168] width 5 height 5
click at [216, 170] on button "Next month" at bounding box center [215, 169] width 9 height 12
click at [142, 170] on button "Previous month" at bounding box center [145, 169] width 9 height 12
select select "4"
click at [191, 171] on select "1525 1526 1527 1528 1529 1530 1531 1532 1533 1534 1535 1536 1537 1538 1539 1540…" at bounding box center [195, 168] width 26 height 11
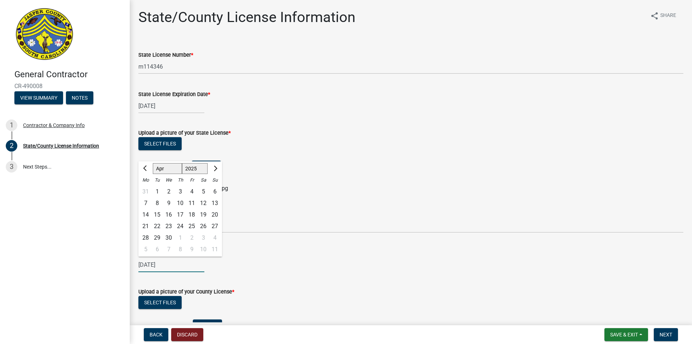
select select "2026"
click at [182, 163] on select "1525 1526 1527 1528 1529 1530 1531 1532 1533 1534 1535 1536 1537 1538 1539 1540…" at bounding box center [195, 168] width 26 height 11
click at [182, 203] on div "9" at bounding box center [181, 203] width 12 height 12
type input "[DATE]"
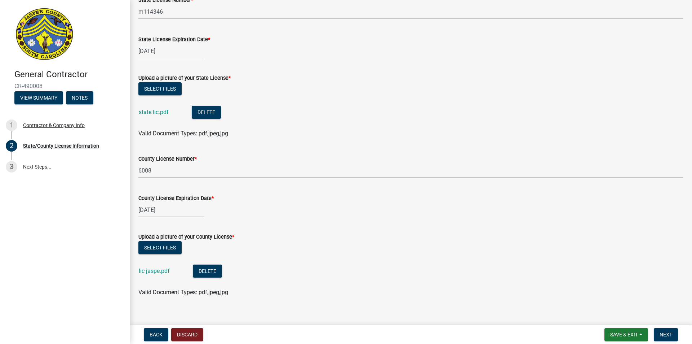
scroll to position [64, 0]
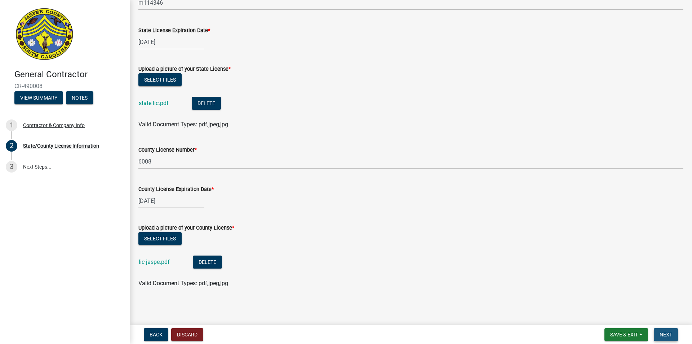
click at [669, 333] on span "Next" at bounding box center [666, 334] width 13 height 6
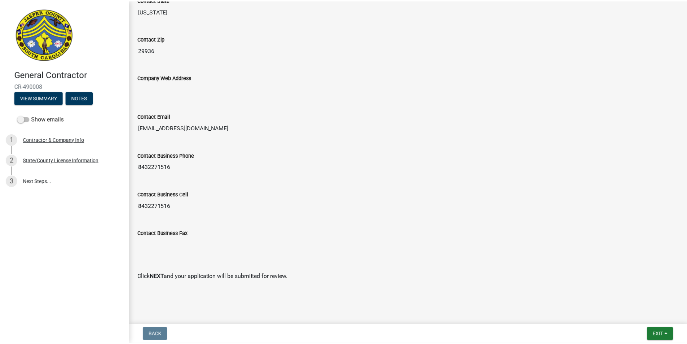
scroll to position [414, 0]
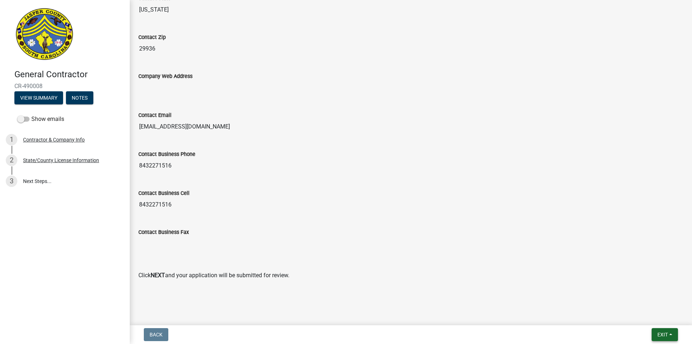
click at [667, 334] on span "Exit" at bounding box center [663, 334] width 10 height 6
drag, startPoint x: 638, startPoint y: 315, endPoint x: 540, endPoint y: 237, distance: 124.8
click at [638, 315] on button "Save & Exit" at bounding box center [650, 315] width 58 height 17
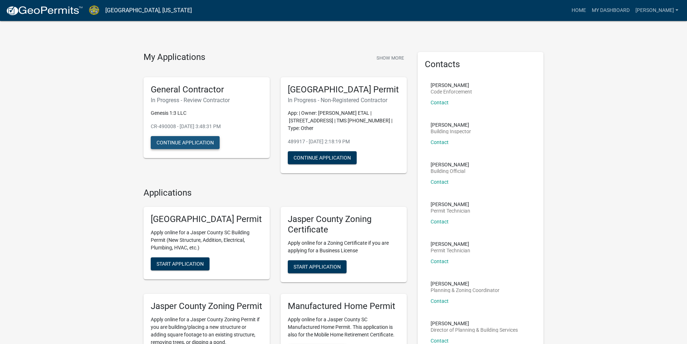
click at [192, 142] on button "Continue Application" at bounding box center [185, 142] width 69 height 13
click at [355, 104] on h6 "In Progress - Non-Registered Contractor" at bounding box center [344, 100] width 112 height 7
click at [318, 162] on button "Continue Application" at bounding box center [322, 157] width 69 height 13
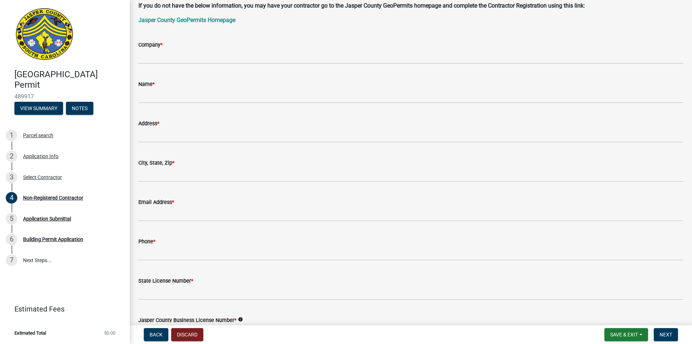
scroll to position [36, 0]
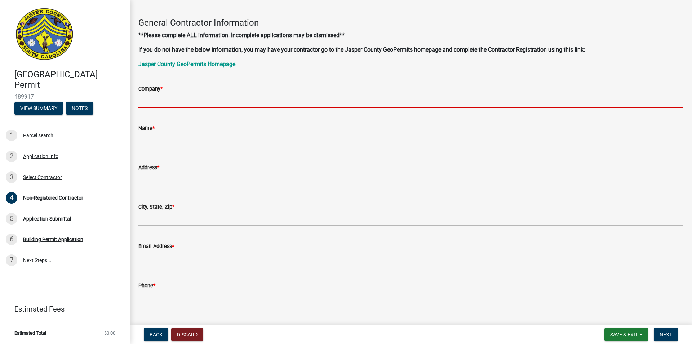
click at [180, 97] on input "Company *" at bounding box center [410, 100] width 545 height 15
type input "Genesis 1:3 LLC"
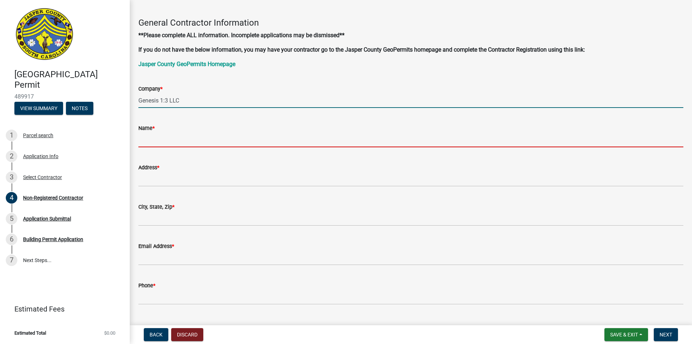
click at [168, 138] on input "Name *" at bounding box center [410, 139] width 545 height 15
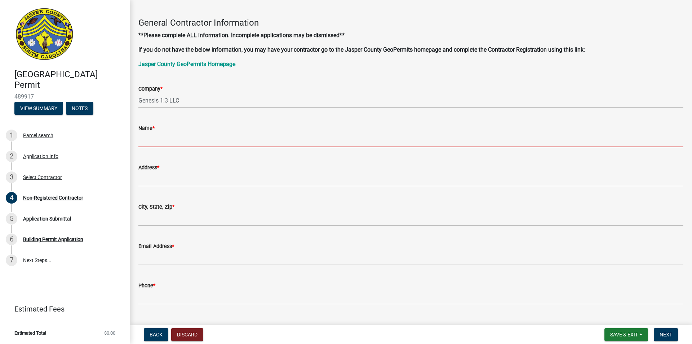
type input "[PERSON_NAME]"
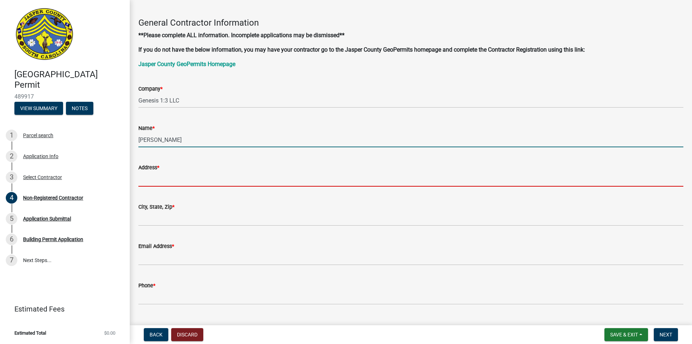
type input "[STREET_ADDRESS]"
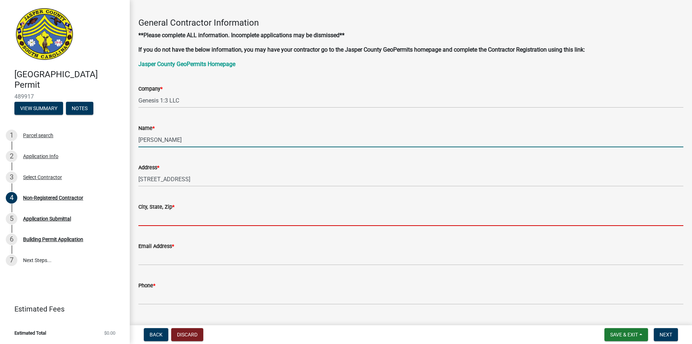
type input "Ridgeland"
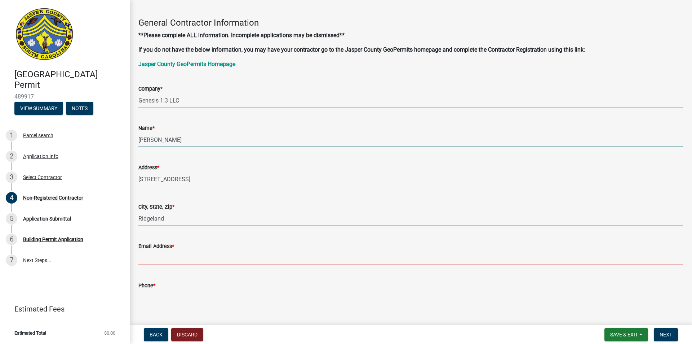
type input "[EMAIL_ADDRESS][DOMAIN_NAME]"
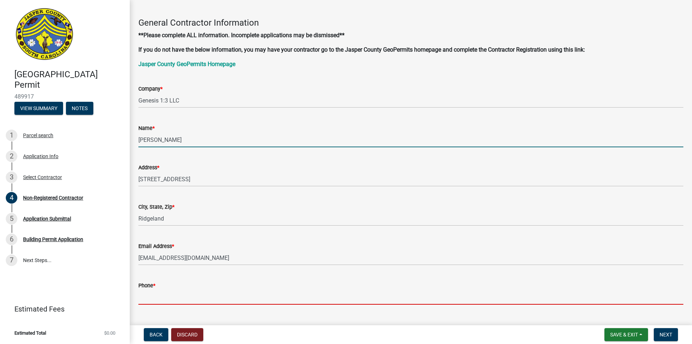
type input "8432271516"
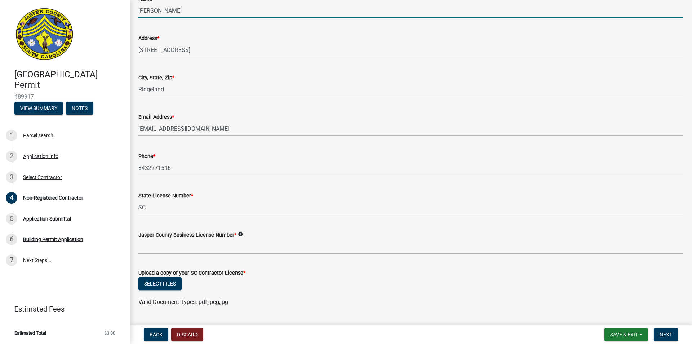
scroll to position [180, 0]
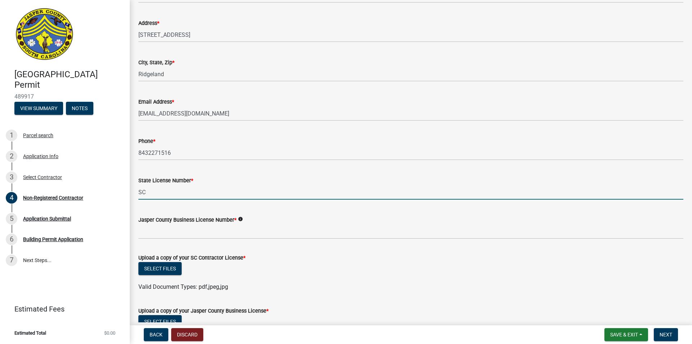
click at [174, 191] on input "SC" at bounding box center [410, 192] width 545 height 15
type input "SC M114346"
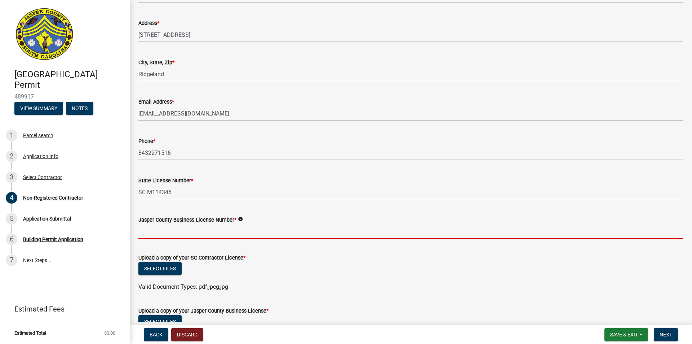
click at [179, 230] on input "Jasper County Business License Number *" at bounding box center [410, 231] width 545 height 15
type input "Li 6008"
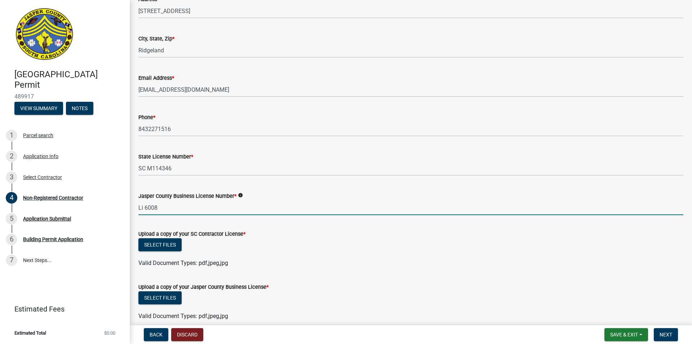
scroll to position [216, 0]
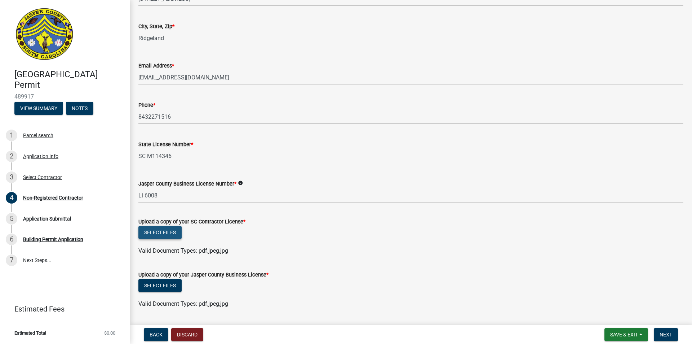
click at [167, 233] on button "Select files" at bounding box center [159, 232] width 43 height 13
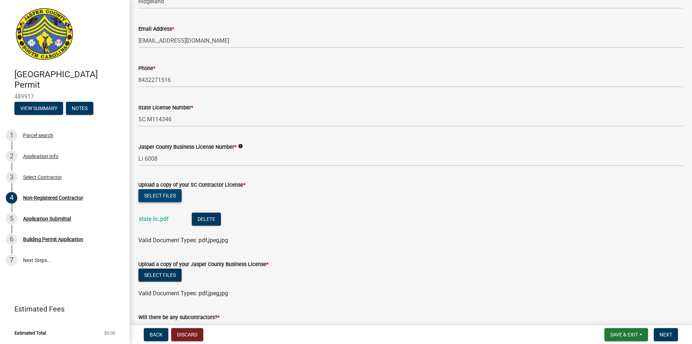
scroll to position [325, 0]
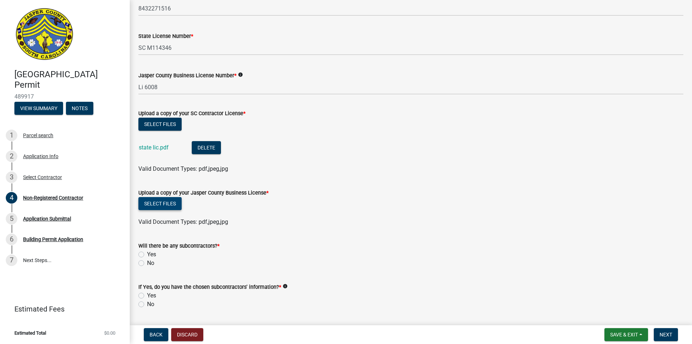
click at [161, 201] on button "Select files" at bounding box center [159, 203] width 43 height 13
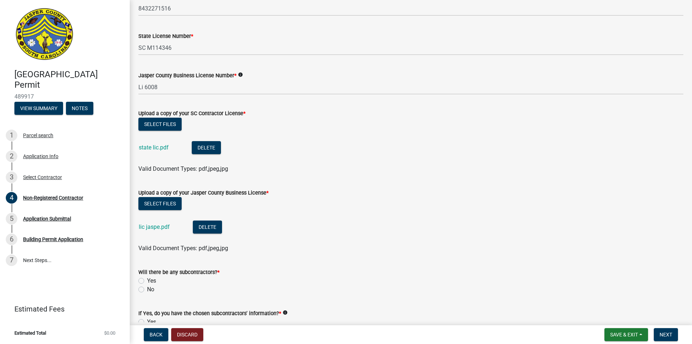
click at [147, 290] on label "No" at bounding box center [150, 289] width 7 height 9
click at [147, 290] on input "No" at bounding box center [149, 287] width 5 height 5
radio input "true"
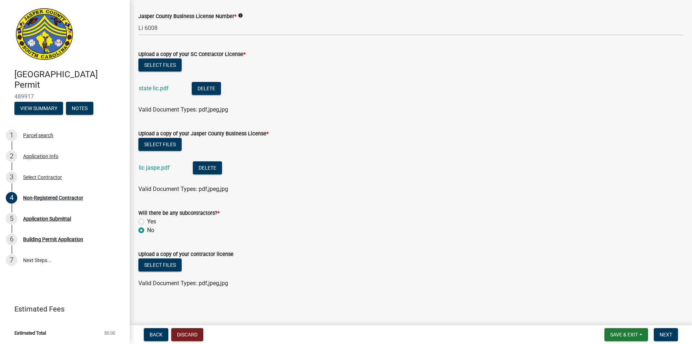
scroll to position [384, 0]
click at [665, 333] on span "Next" at bounding box center [666, 334] width 13 height 6
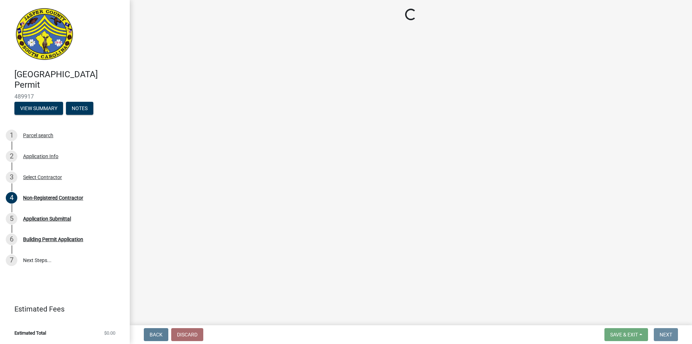
scroll to position [0, 0]
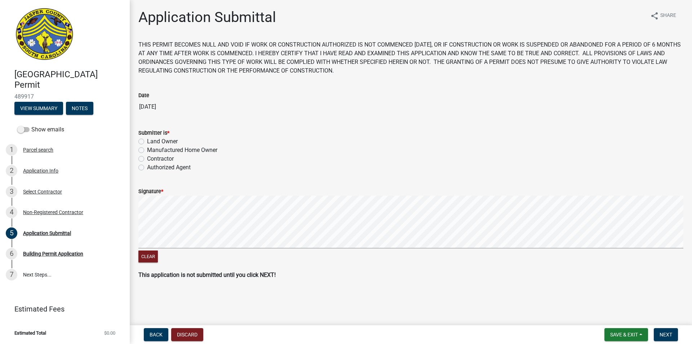
click at [142, 155] on div "Contractor" at bounding box center [410, 158] width 545 height 9
click at [147, 159] on label "Contractor" at bounding box center [160, 158] width 27 height 9
click at [147, 159] on input "Contractor" at bounding box center [149, 156] width 5 height 5
radio input "true"
click at [171, 195] on div "Signature *" at bounding box center [410, 191] width 545 height 9
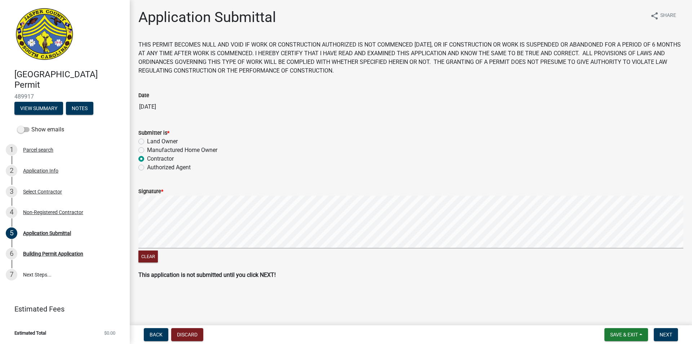
click at [160, 191] on label "Signature *" at bounding box center [150, 191] width 25 height 5
click at [163, 190] on span "*" at bounding box center [162, 191] width 2 height 6
click at [190, 254] on div "Clear" at bounding box center [410, 229] width 545 height 69
click at [186, 252] on div "Clear" at bounding box center [410, 229] width 545 height 69
click at [188, 251] on div "Clear" at bounding box center [410, 229] width 545 height 69
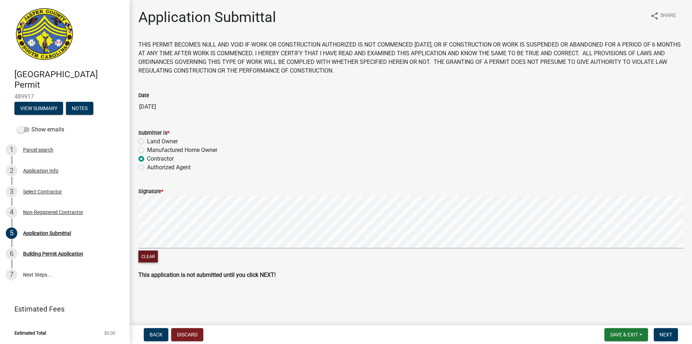
click at [147, 257] on button "Clear" at bounding box center [147, 256] width 19 height 12
click at [176, 252] on div "Clear" at bounding box center [410, 229] width 545 height 69
click at [658, 334] on button "Next" at bounding box center [666, 334] width 24 height 13
